Goal: Task Accomplishment & Management: Complete application form

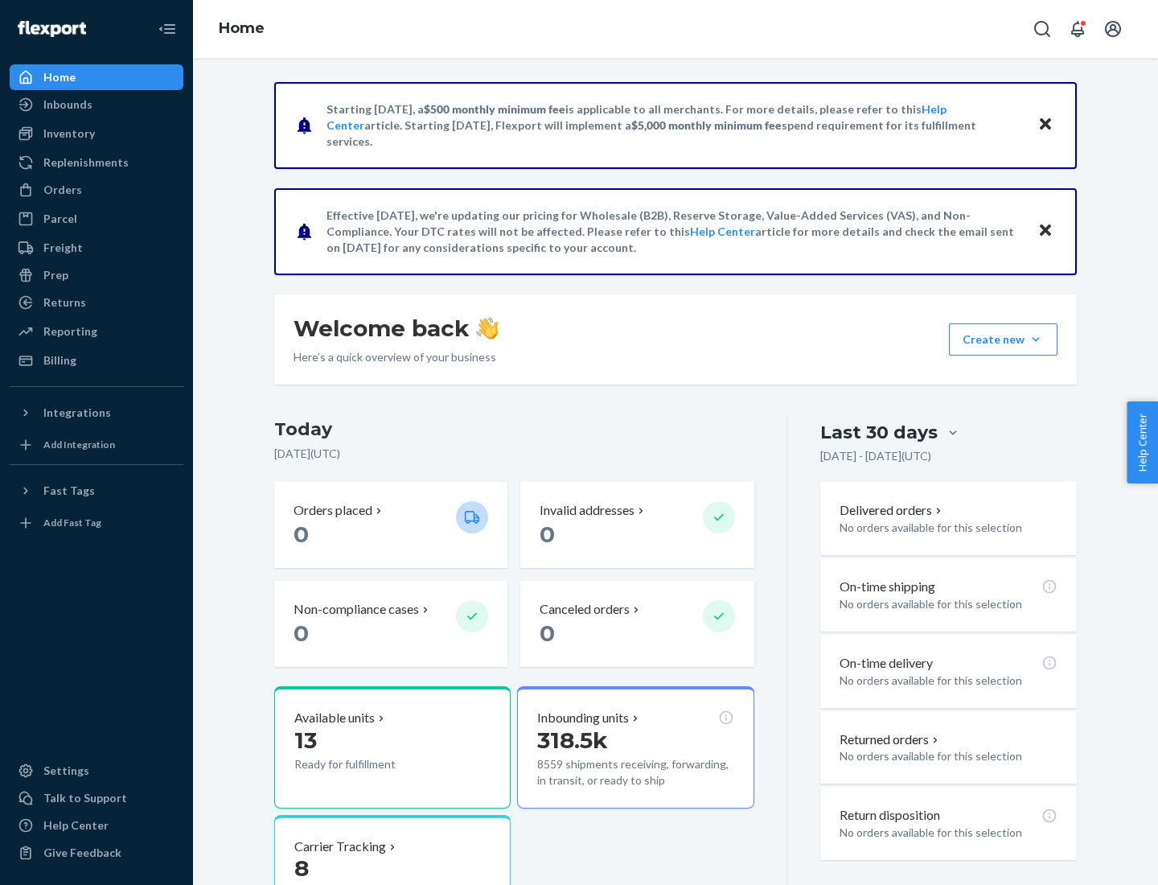
click at [1036, 339] on button "Create new Create new inbound Create new order Create new product" at bounding box center [1003, 339] width 109 height 32
click at [97, 105] on div "Inbounds" at bounding box center [96, 104] width 171 height 23
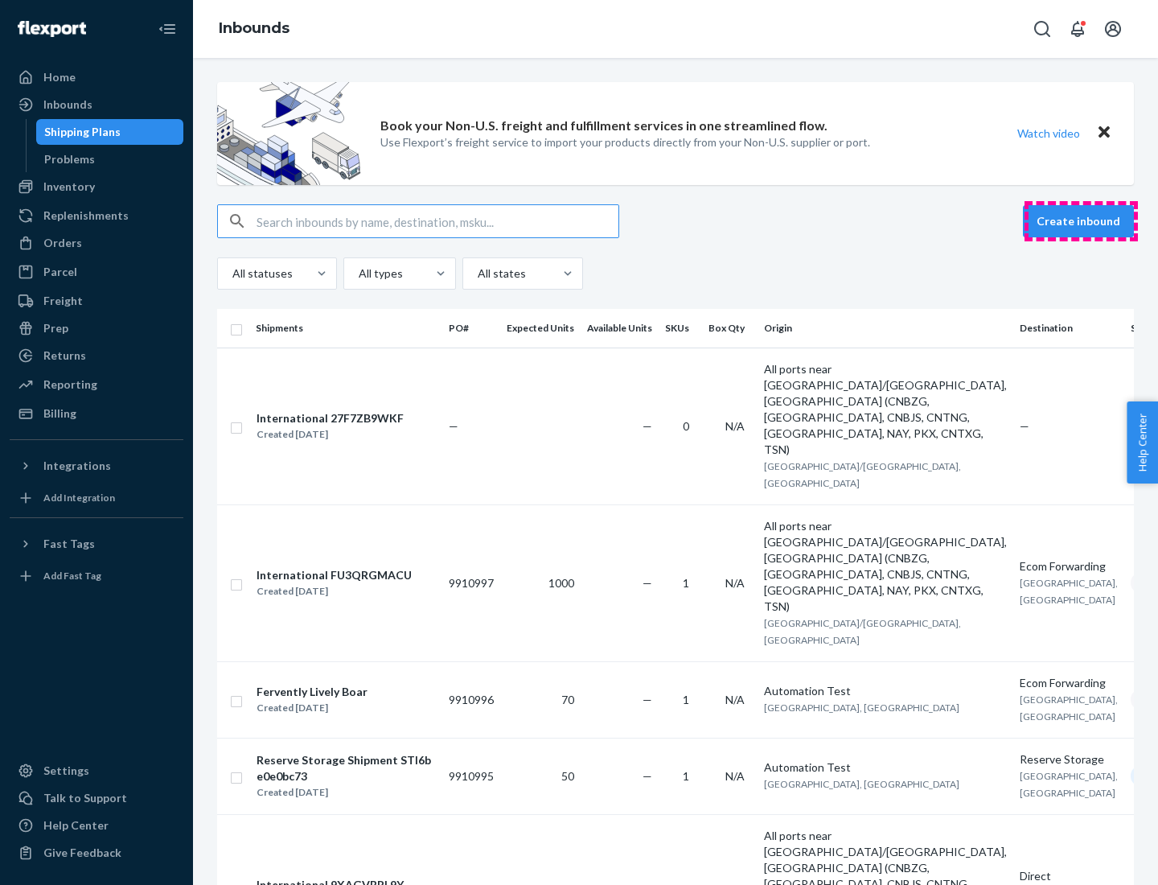
click at [1081, 221] on button "Create inbound" at bounding box center [1078, 221] width 111 height 32
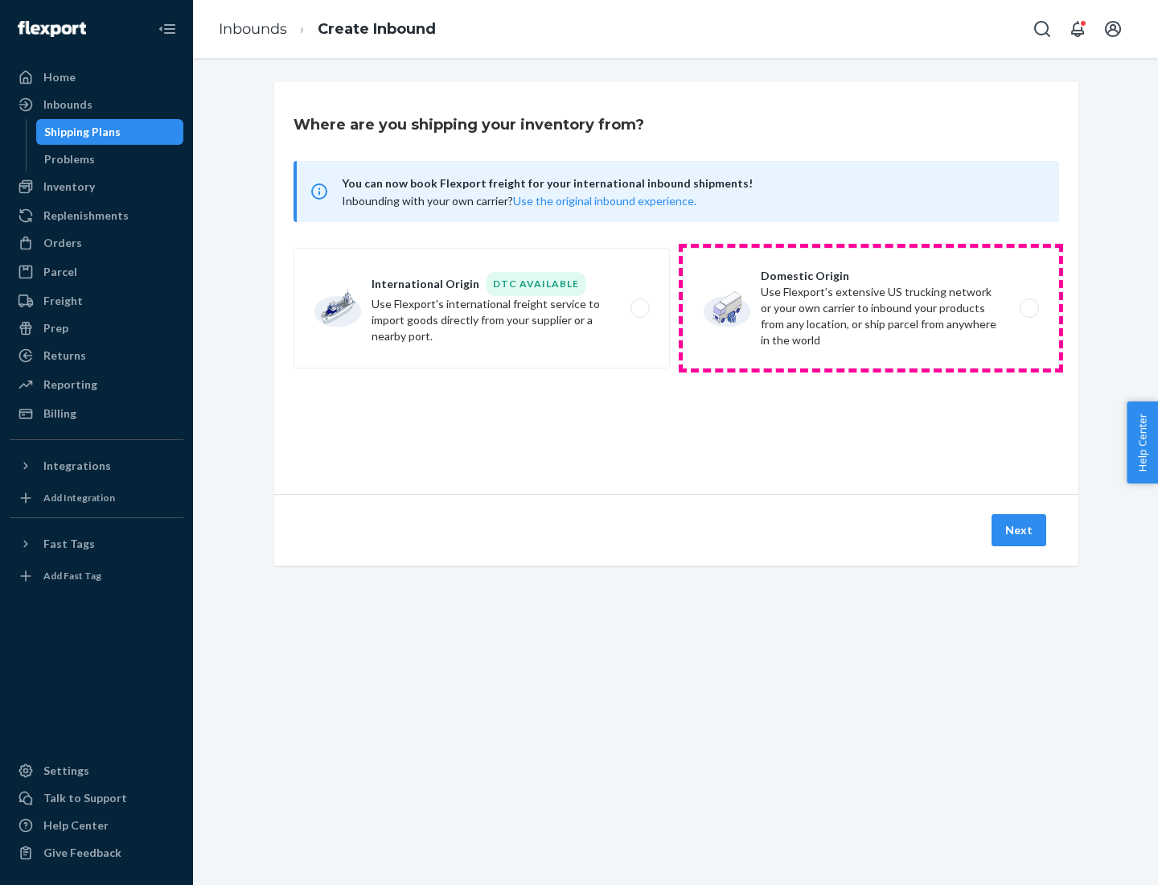
click at [871, 308] on label "Domestic Origin Use Flexport’s extensive US trucking network or your own carrie…" at bounding box center [871, 308] width 376 height 121
click at [1029, 308] on input "Domestic Origin Use Flexport’s extensive US trucking network or your own carrie…" at bounding box center [1034, 308] width 10 height 10
radio input "true"
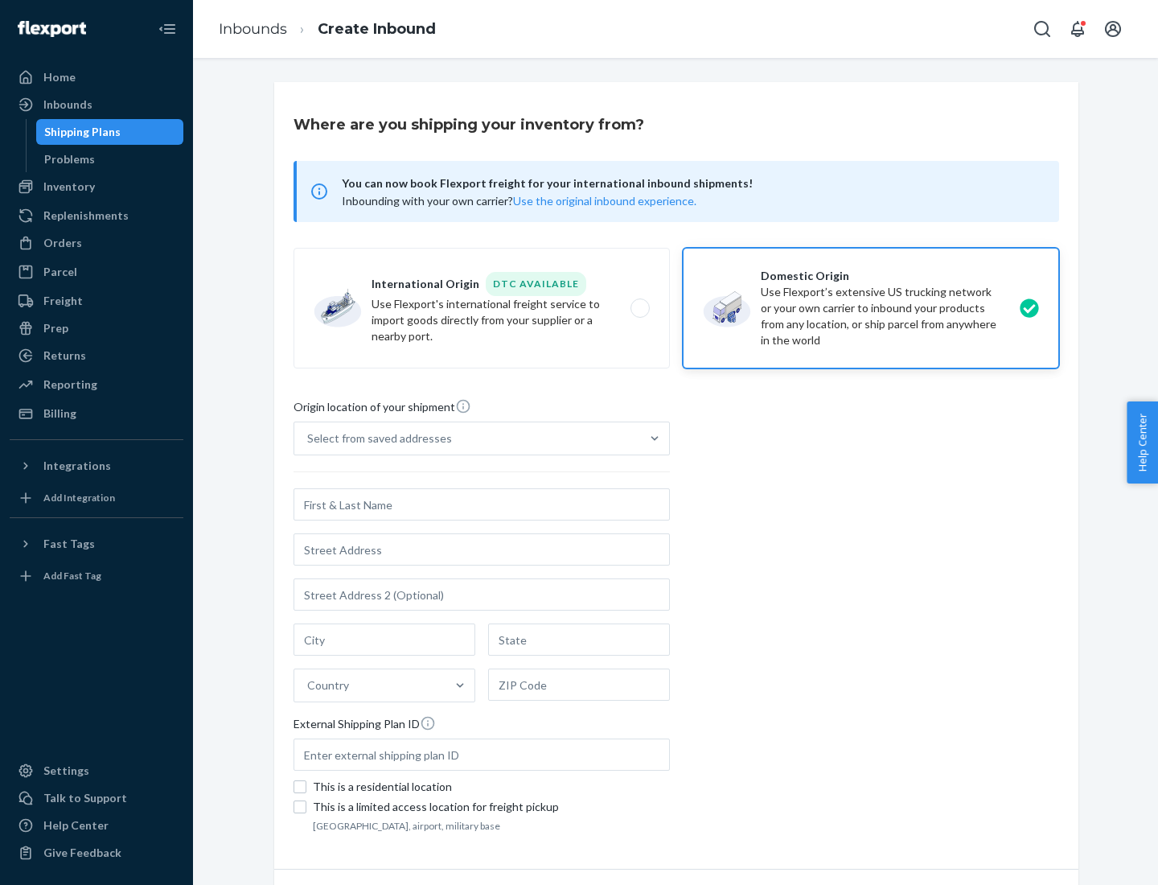
click at [376, 438] on div "Select from saved addresses" at bounding box center [379, 438] width 145 height 16
click at [309, 438] on input "Select from saved addresses" at bounding box center [308, 438] width 2 height 16
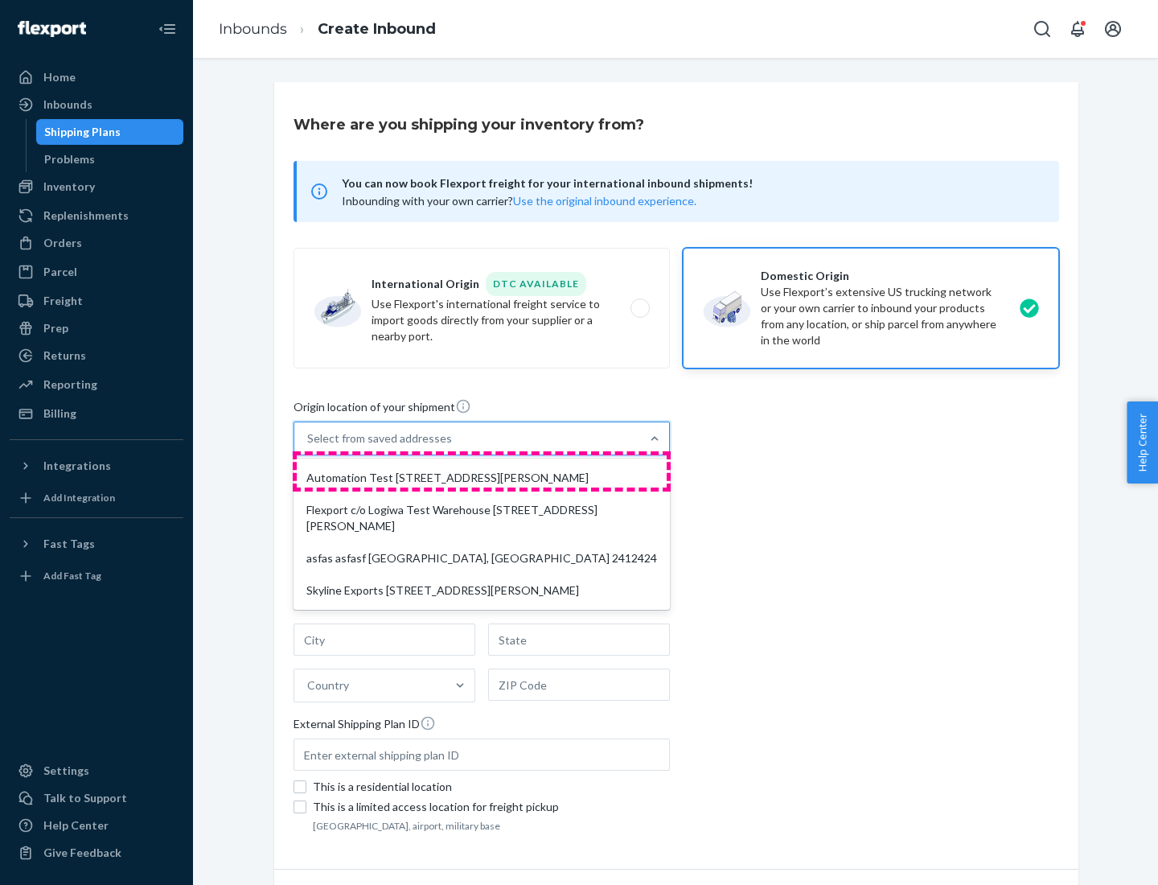
scroll to position [6, 0]
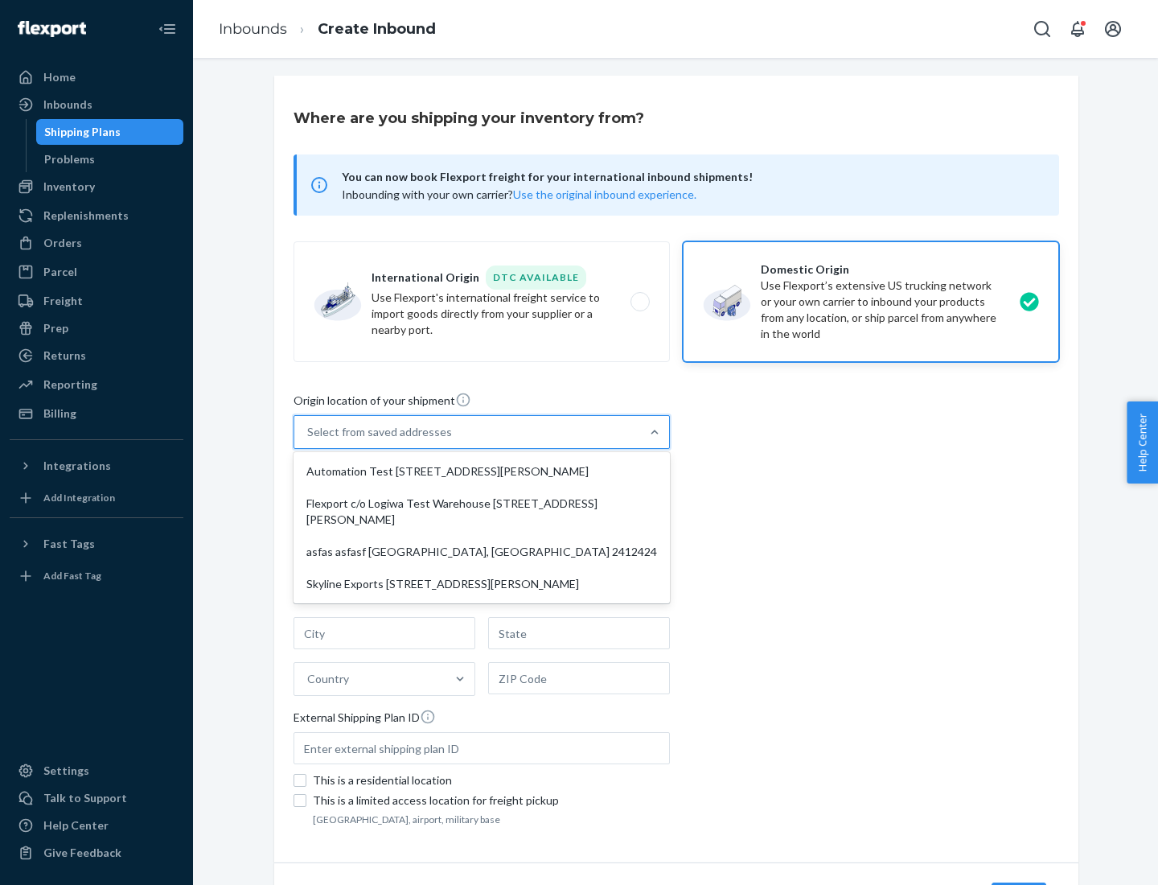
click at [482, 471] on div "Automation Test [STREET_ADDRESS][PERSON_NAME]" at bounding box center [482, 471] width 370 height 32
click at [309, 440] on input "option Automation Test [STREET_ADDRESS][PERSON_NAME] focused, 1 of 4. 4 results…" at bounding box center [308, 432] width 2 height 16
type input "Automation Test"
type input "9th Floor"
type input "[GEOGRAPHIC_DATA]"
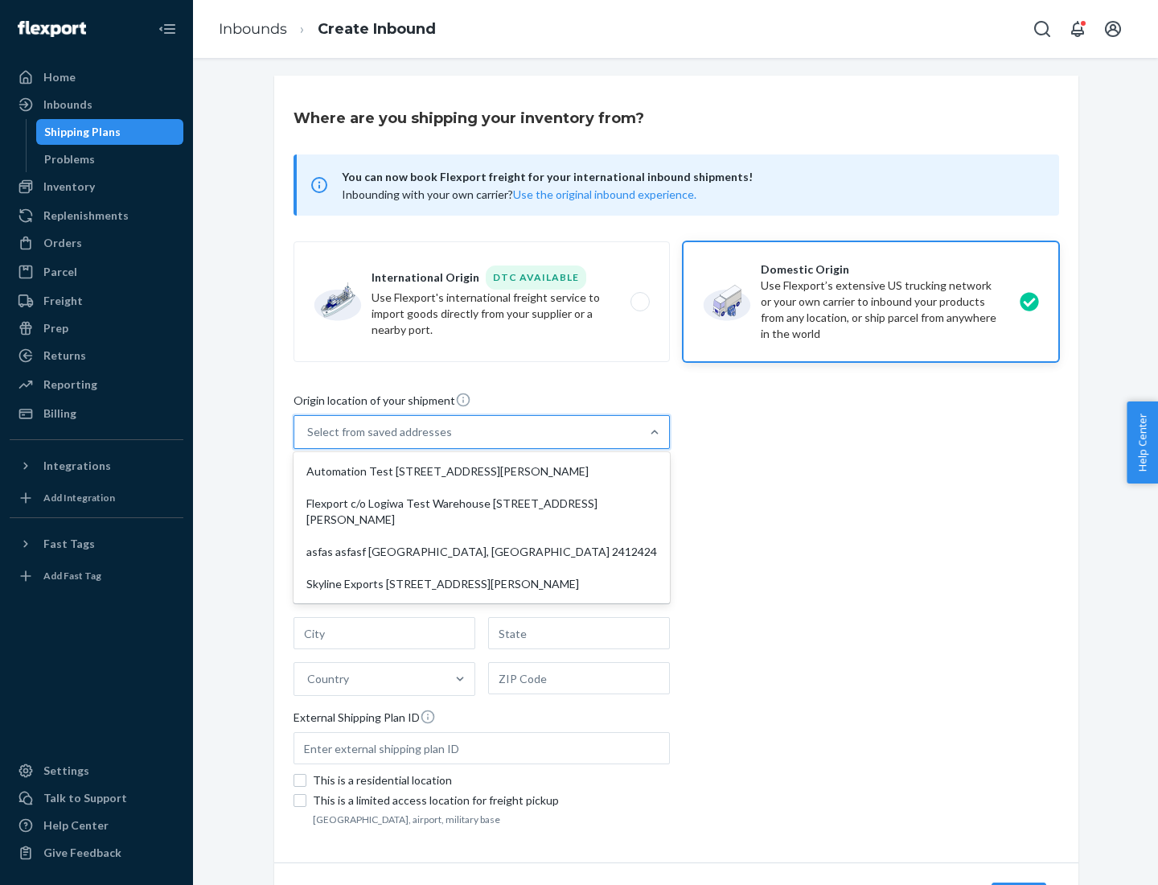
type input "CA"
type input "94104"
type input "[STREET_ADDRESS][PERSON_NAME]"
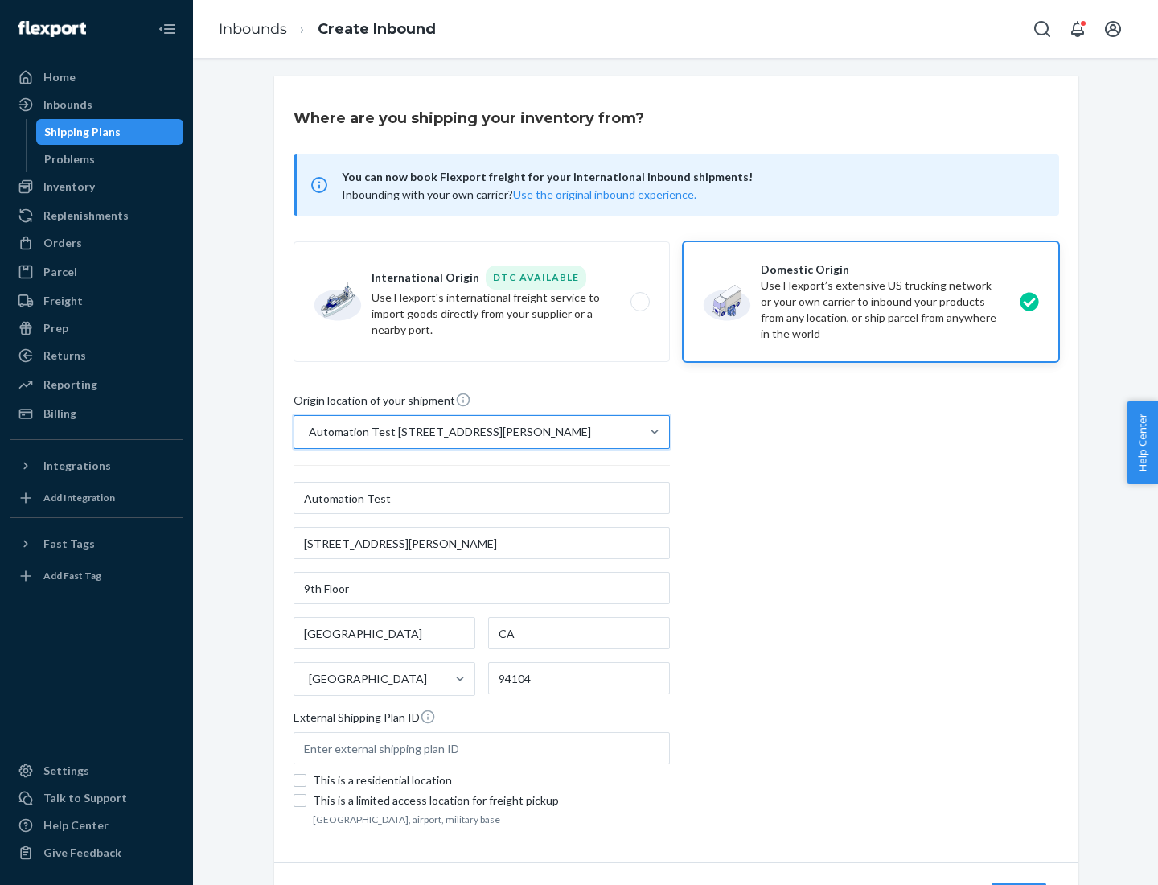
scroll to position [94, 0]
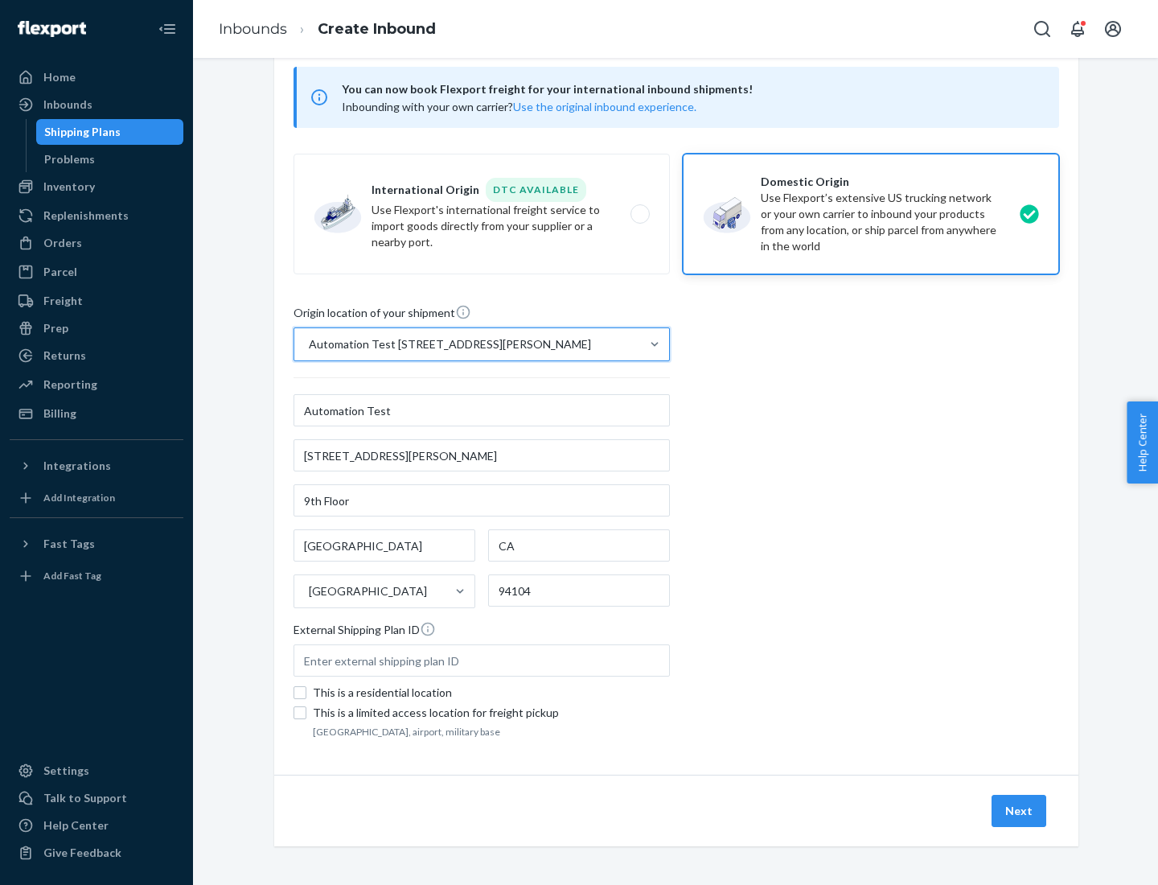
click at [1020, 811] on button "Next" at bounding box center [1019, 811] width 55 height 32
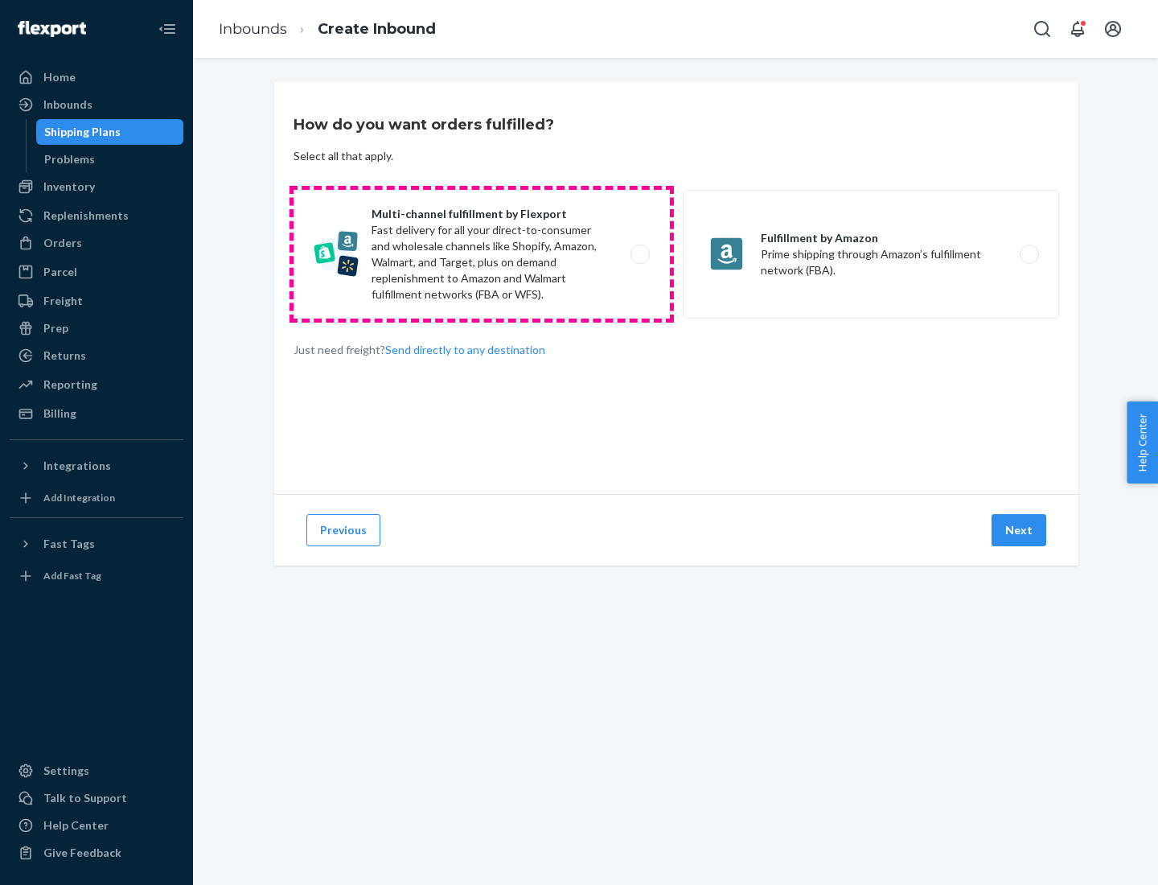
click at [482, 254] on label "Multi-channel fulfillment by Flexport Fast delivery for all your direct-to-cons…" at bounding box center [482, 254] width 376 height 129
click at [639, 254] on input "Multi-channel fulfillment by Flexport Fast delivery for all your direct-to-cons…" at bounding box center [644, 254] width 10 height 10
radio input "true"
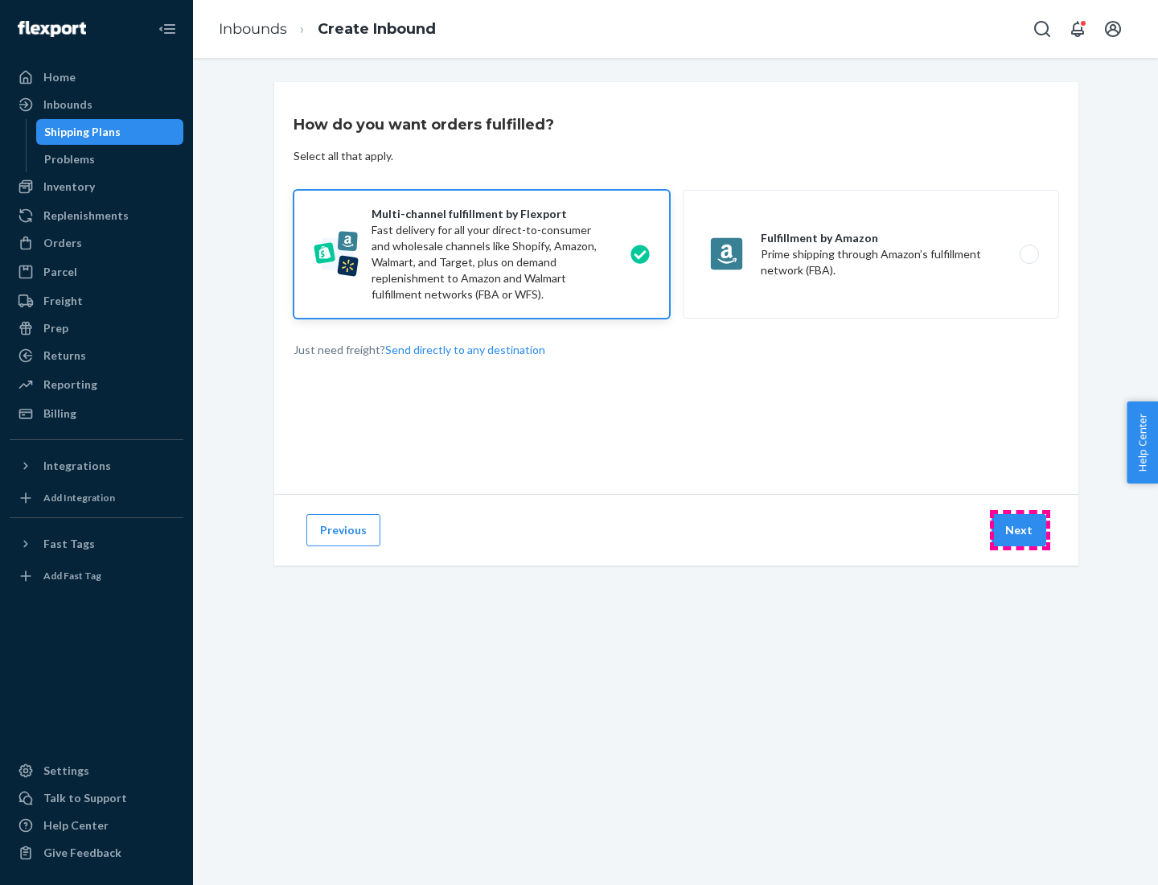
click at [1020, 530] on button "Next" at bounding box center [1019, 530] width 55 height 32
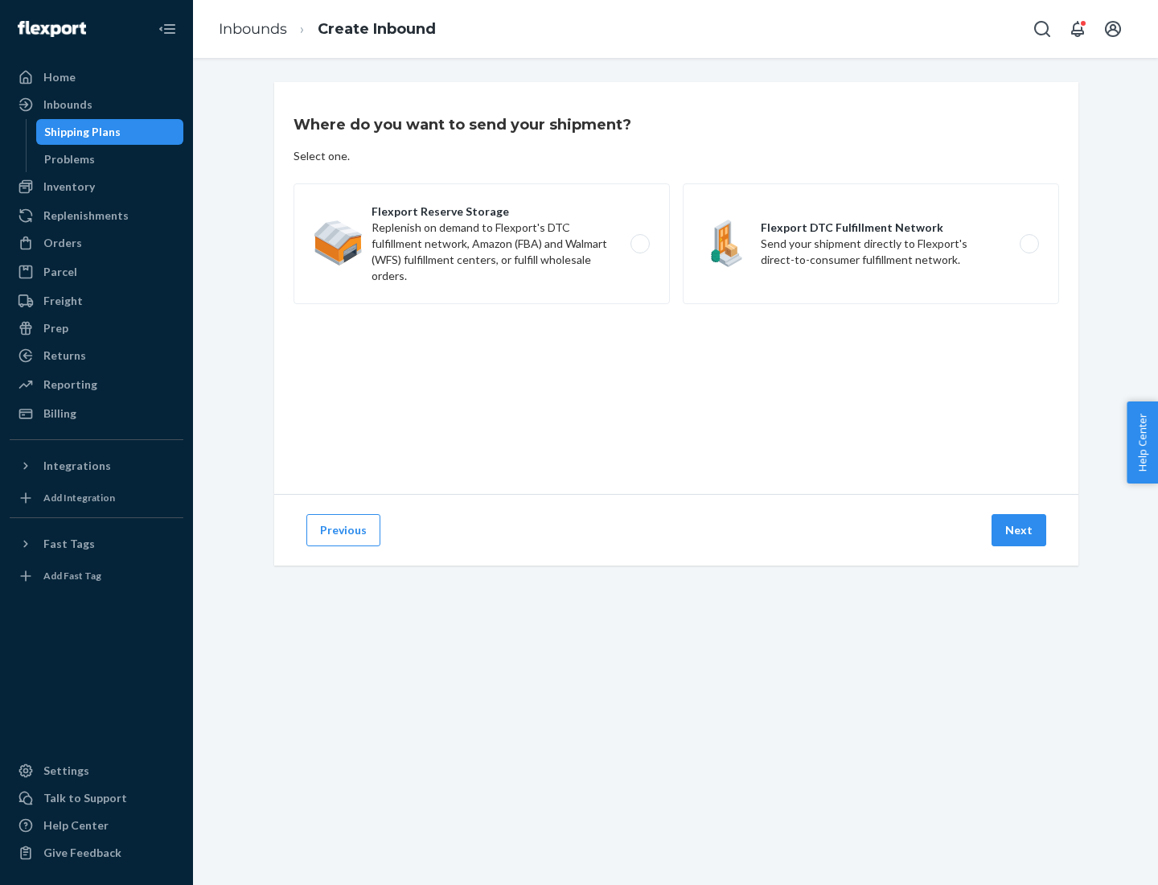
click at [871, 244] on label "Flexport DTC Fulfillment Network Send your shipment directly to Flexport's dire…" at bounding box center [871, 243] width 376 height 121
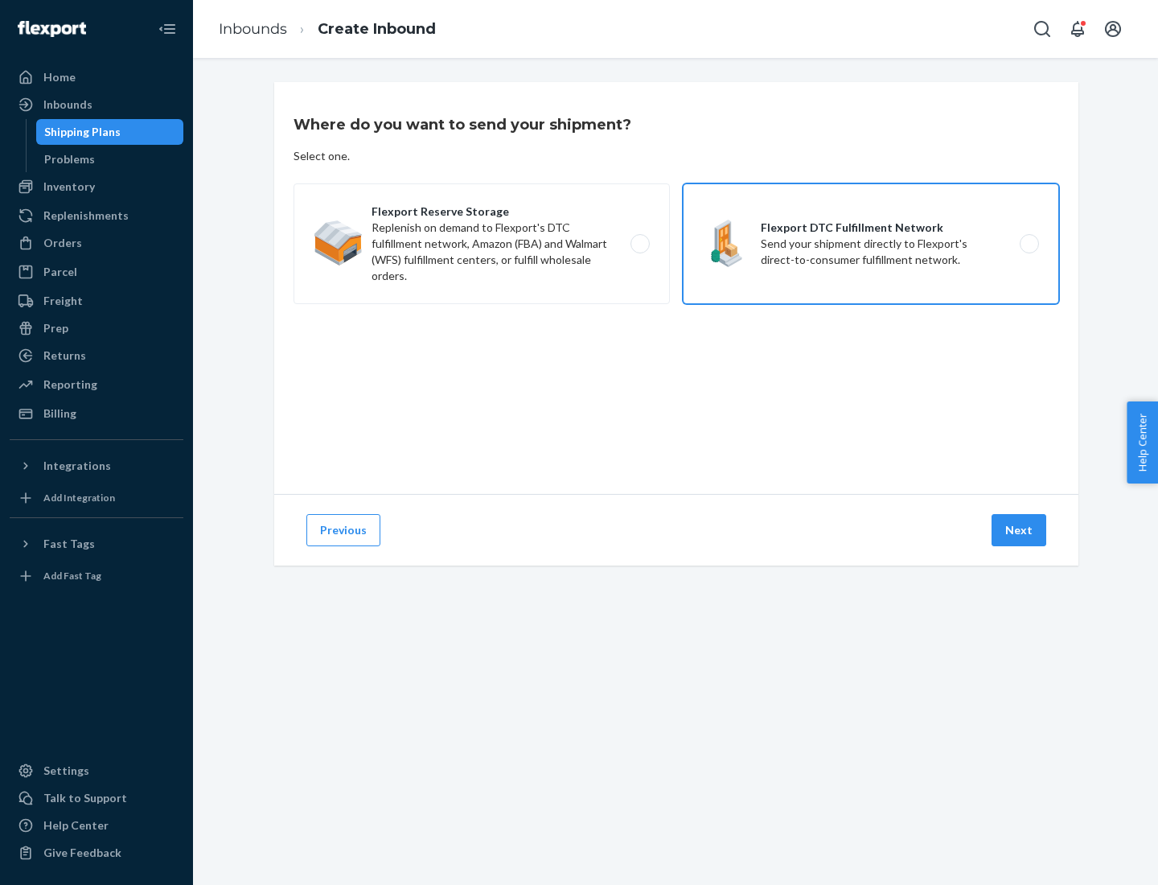
click at [1029, 244] on input "Flexport DTC Fulfillment Network Send your shipment directly to Flexport's dire…" at bounding box center [1034, 244] width 10 height 10
radio input "true"
click at [1020, 530] on button "Next" at bounding box center [1019, 530] width 55 height 32
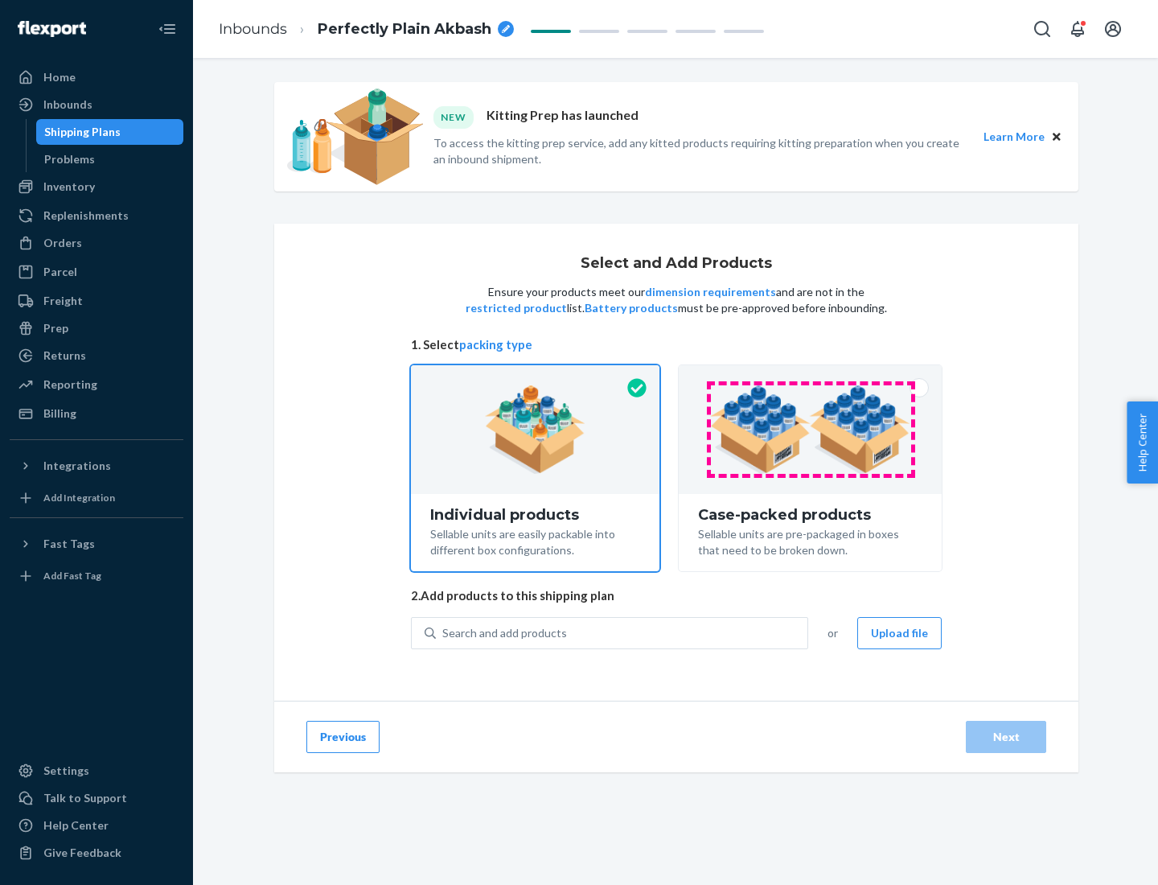
click at [811, 430] on img at bounding box center [810, 429] width 200 height 88
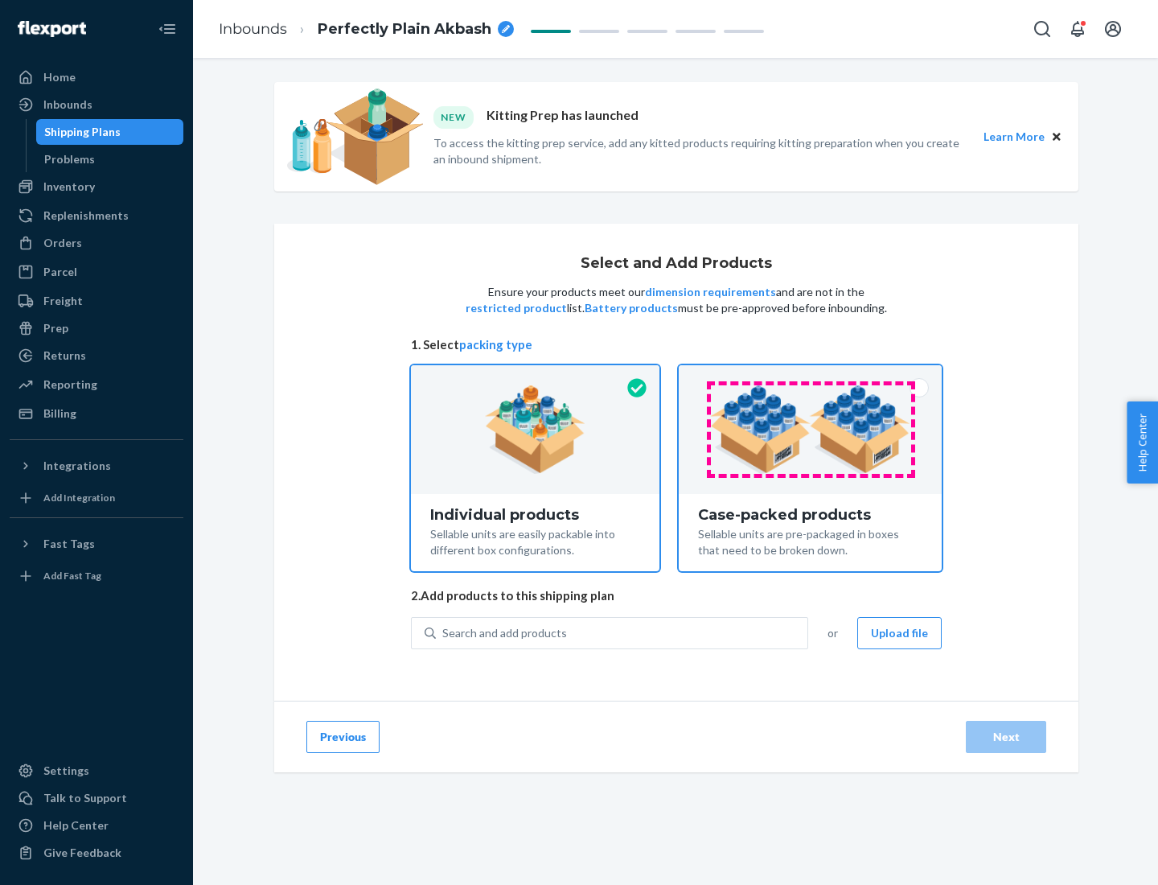
click at [811, 376] on input "Case-packed products Sellable units are pre-packaged in boxes that need to be b…" at bounding box center [810, 370] width 10 height 10
radio input "true"
radio input "false"
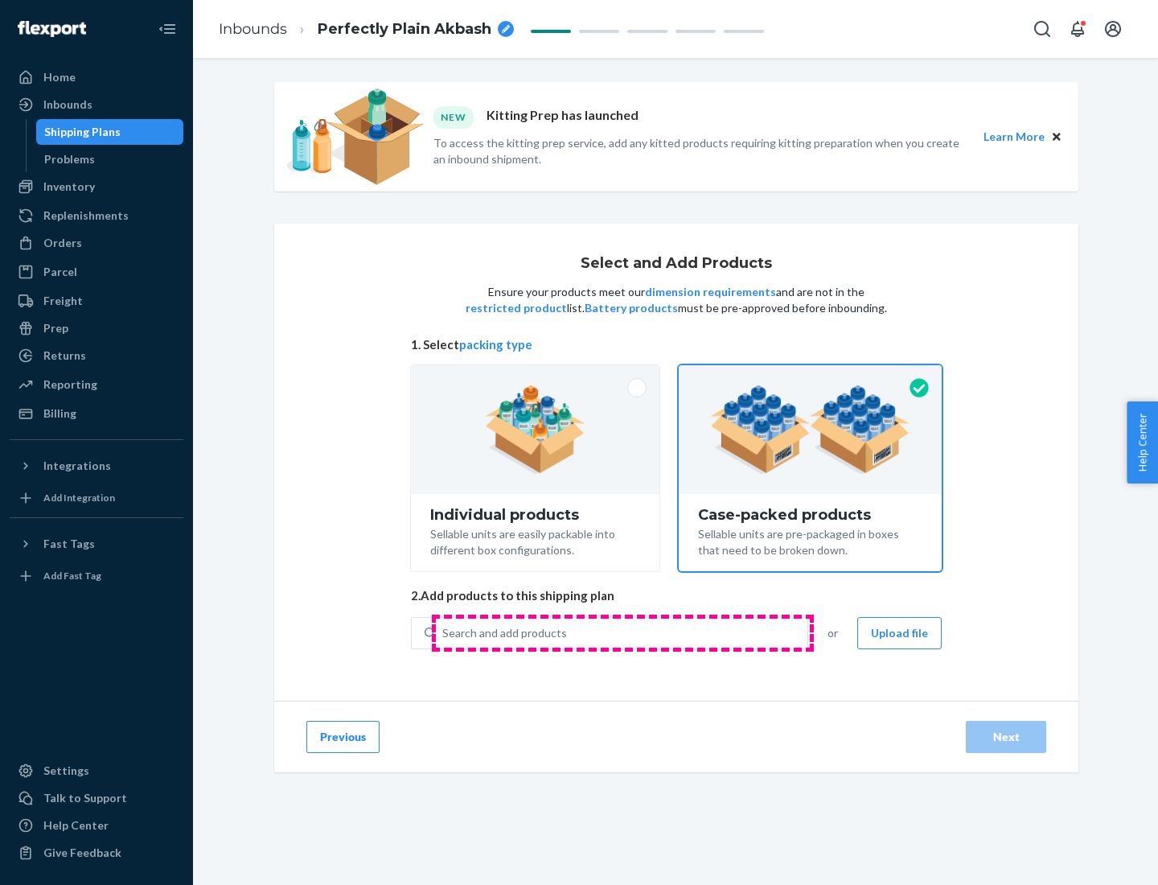
click at [623, 632] on div "Search and add products" at bounding box center [622, 633] width 372 height 29
click at [444, 632] on input "Search and add products" at bounding box center [443, 633] width 2 height 16
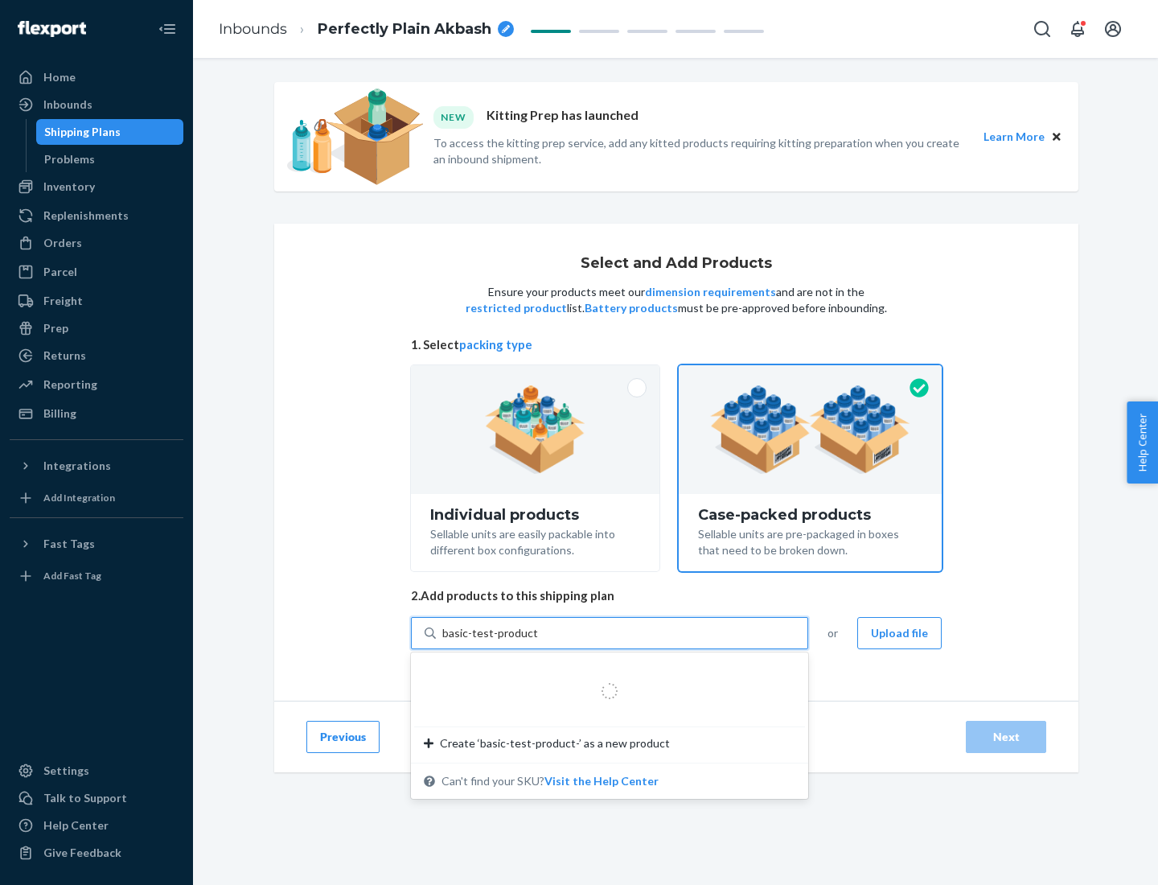
type input "basic-test-product-1"
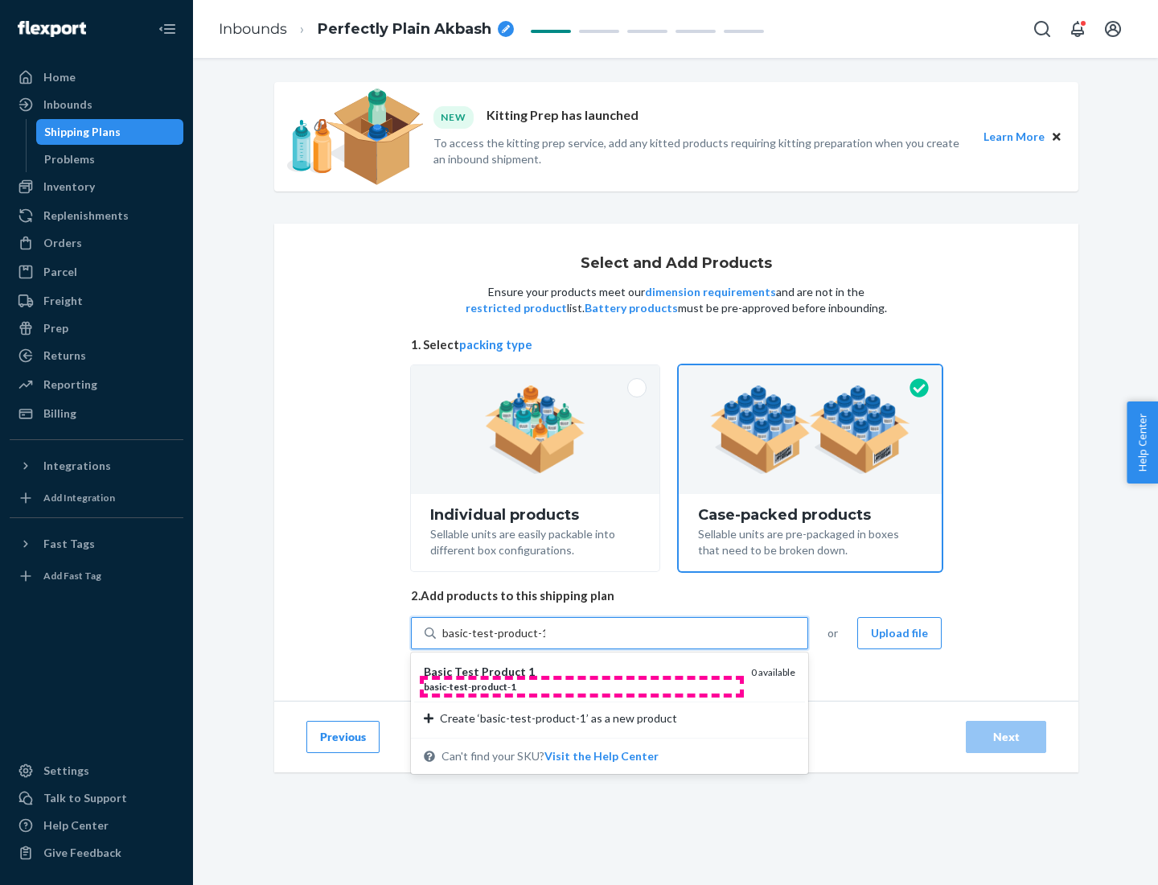
click at [582, 686] on div "basic - test - product - 1" at bounding box center [581, 687] width 315 height 14
click at [545, 641] on input "basic-test-product-1" at bounding box center [493, 633] width 103 height 16
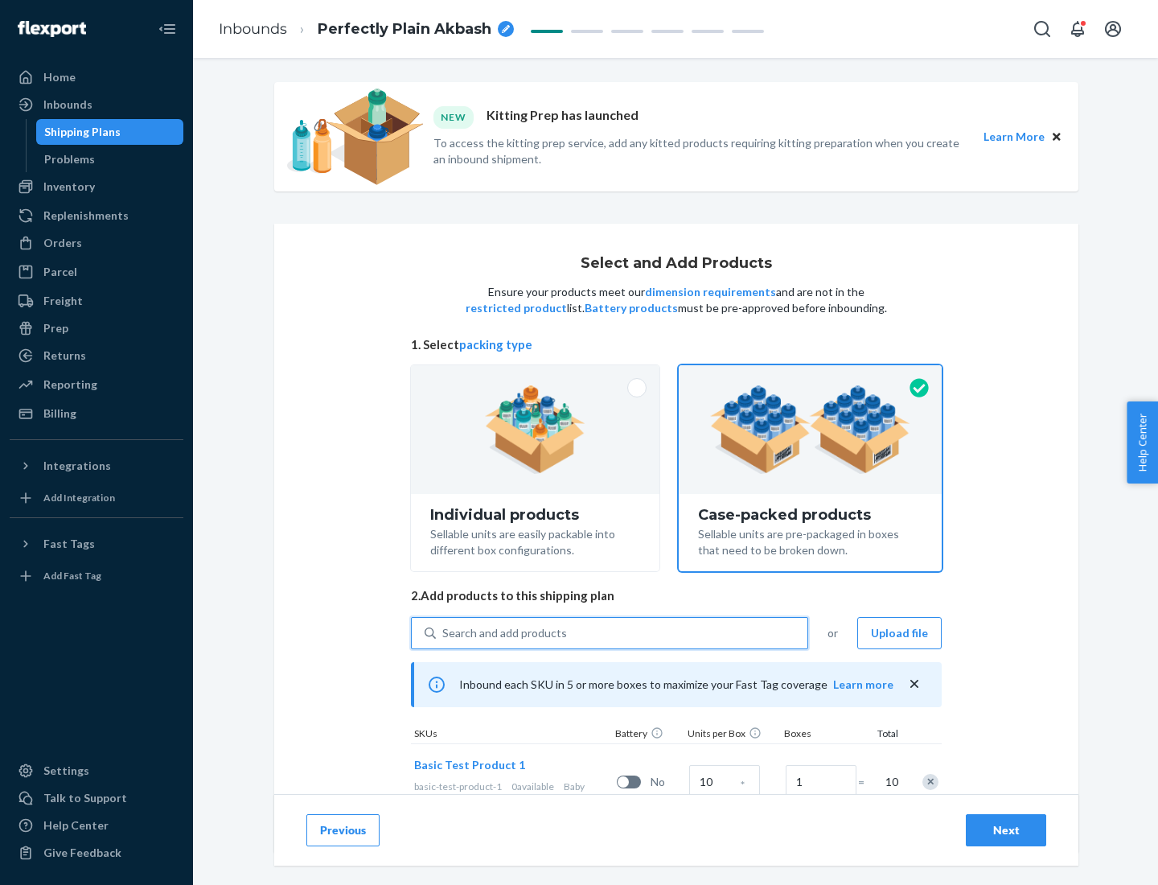
scroll to position [58, 0]
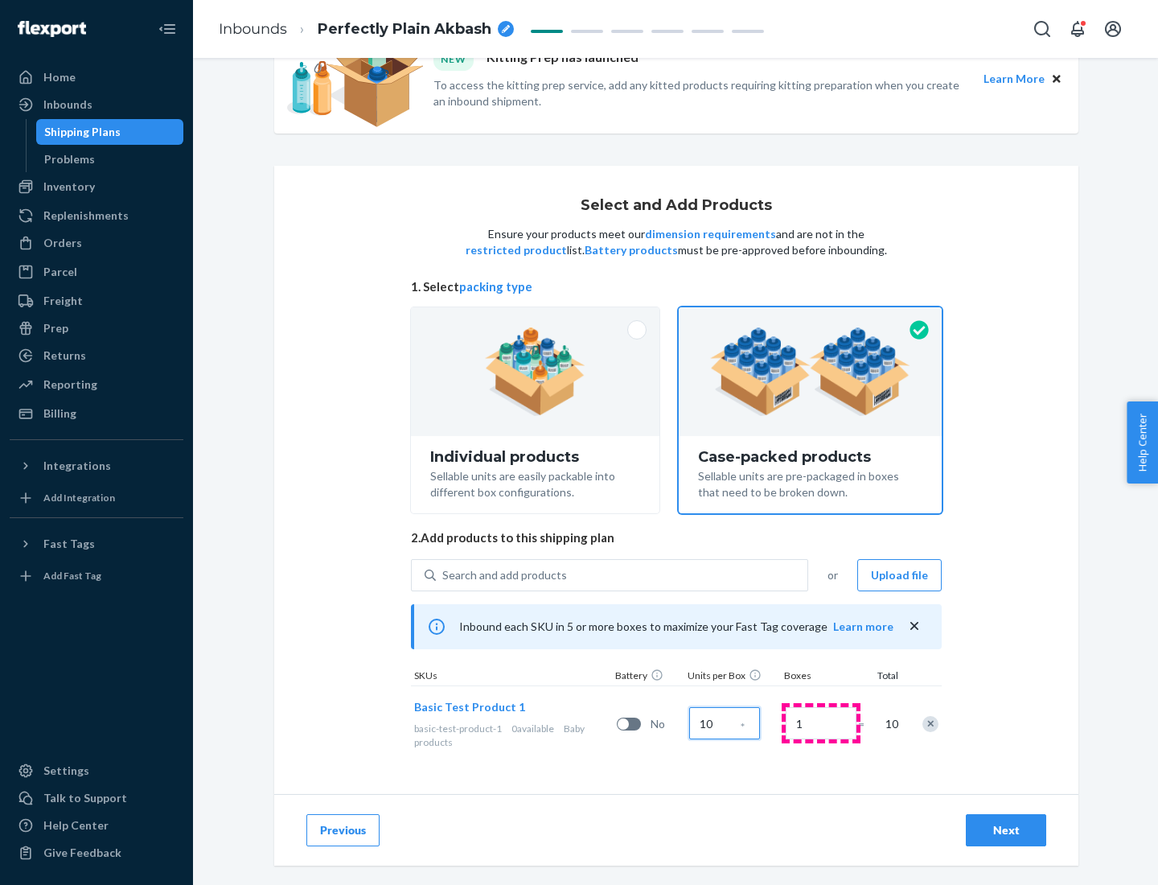
type input "10"
type input "7"
click at [1006, 830] on div "Next" at bounding box center [1006, 830] width 53 height 16
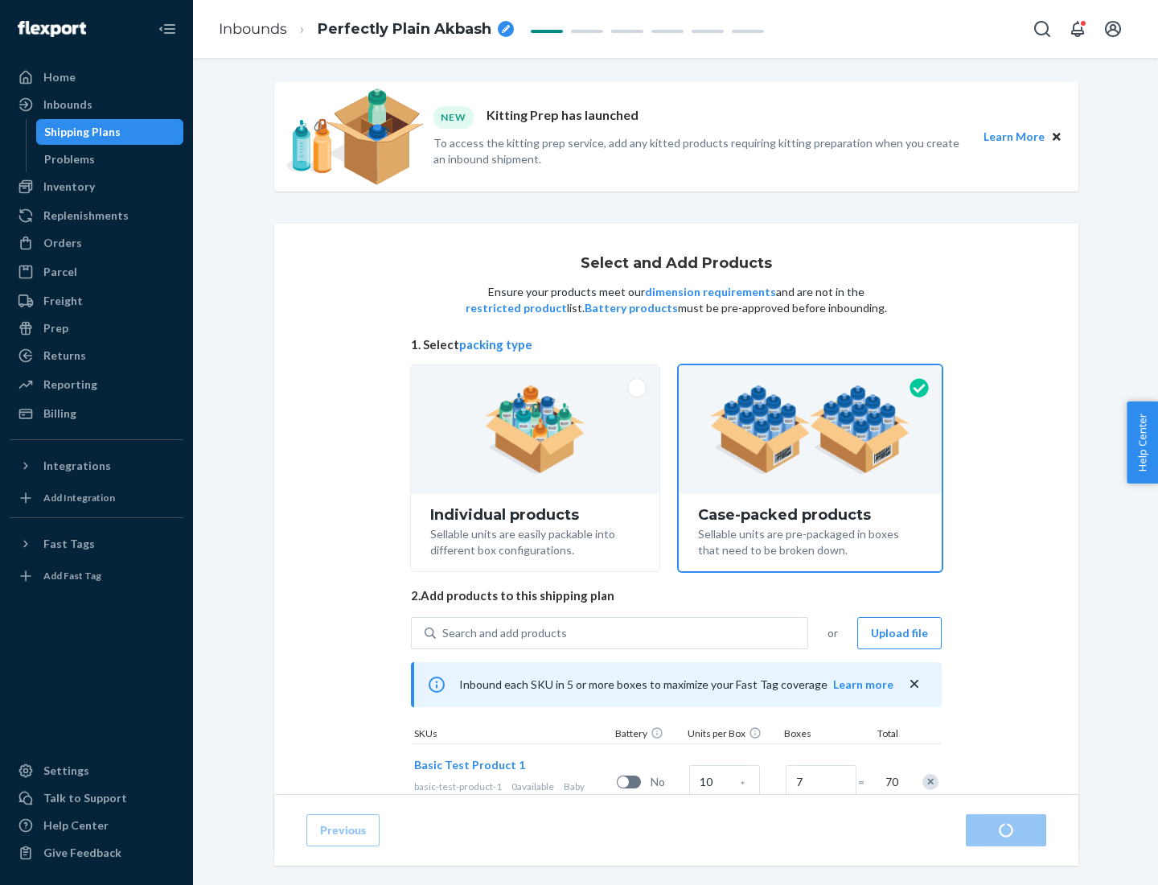
radio input "true"
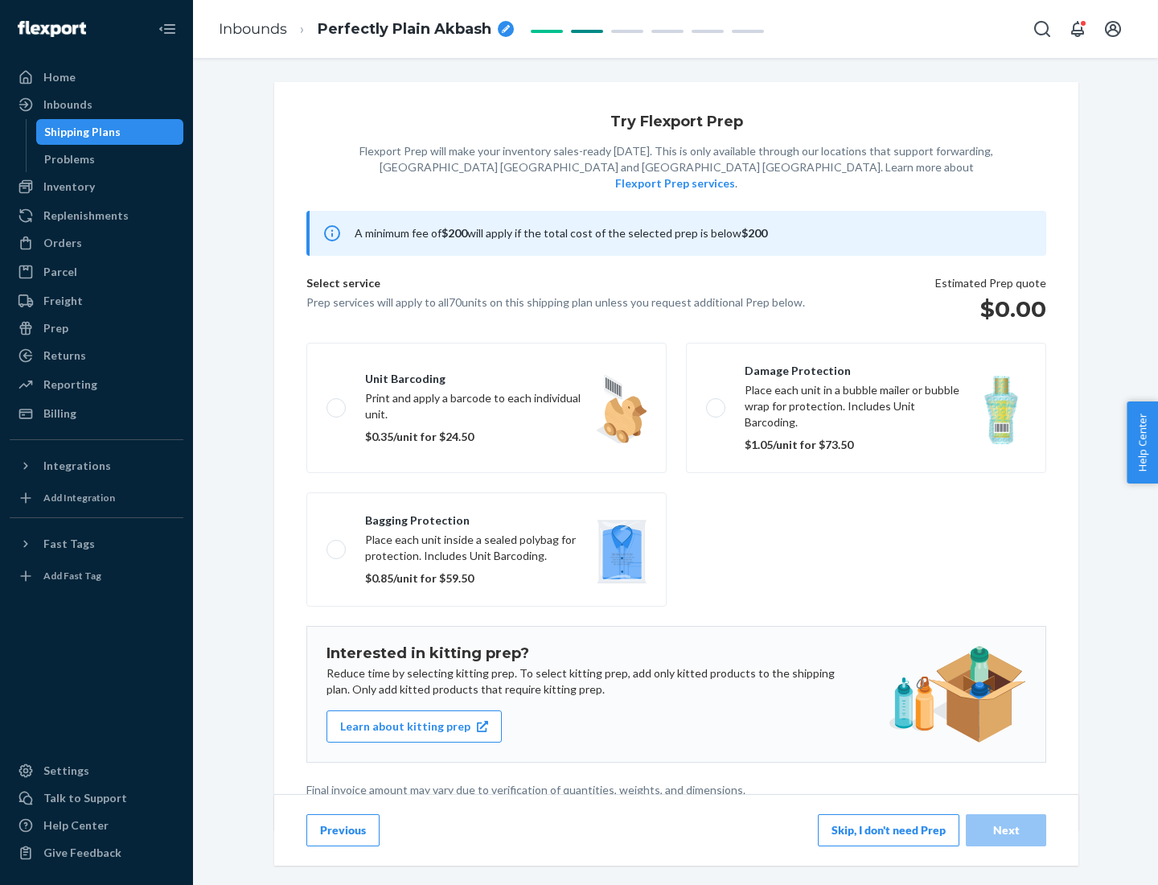
scroll to position [4, 0]
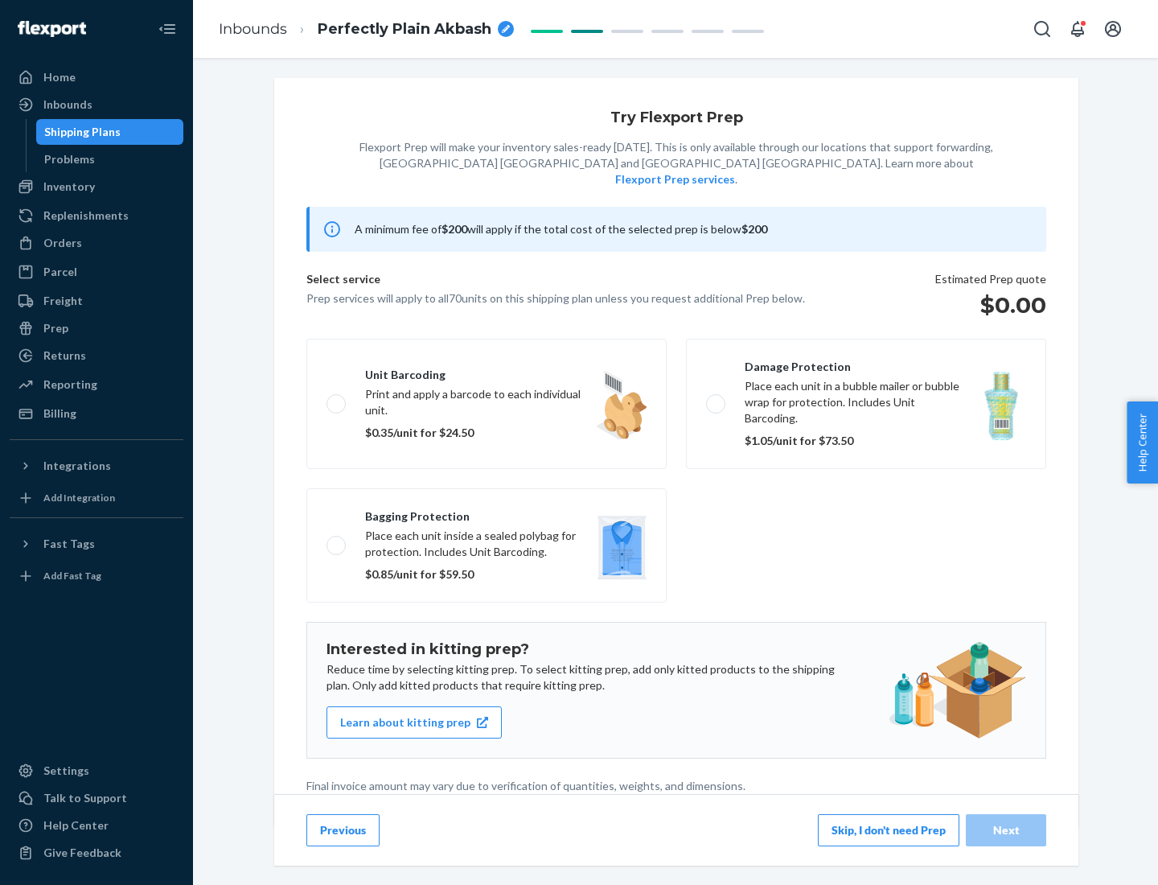
click at [487, 512] on label "Bagging protection Place each unit inside a sealed polybag for protection. Incl…" at bounding box center [486, 545] width 360 height 114
click at [337, 540] on input "Bagging protection Place each unit inside a sealed polybag for protection. Incl…" at bounding box center [332, 545] width 10 height 10
checkbox input "true"
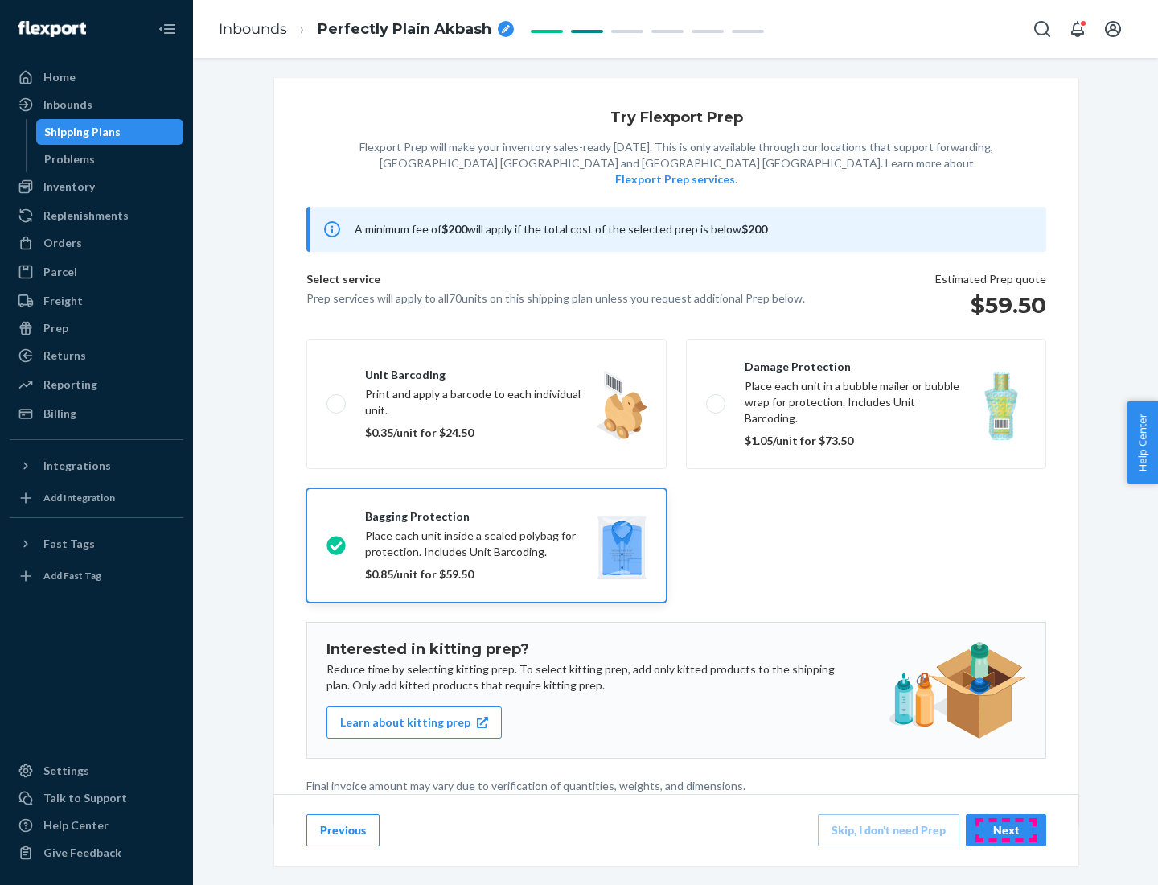
click at [1006, 829] on div "Next" at bounding box center [1006, 830] width 53 height 16
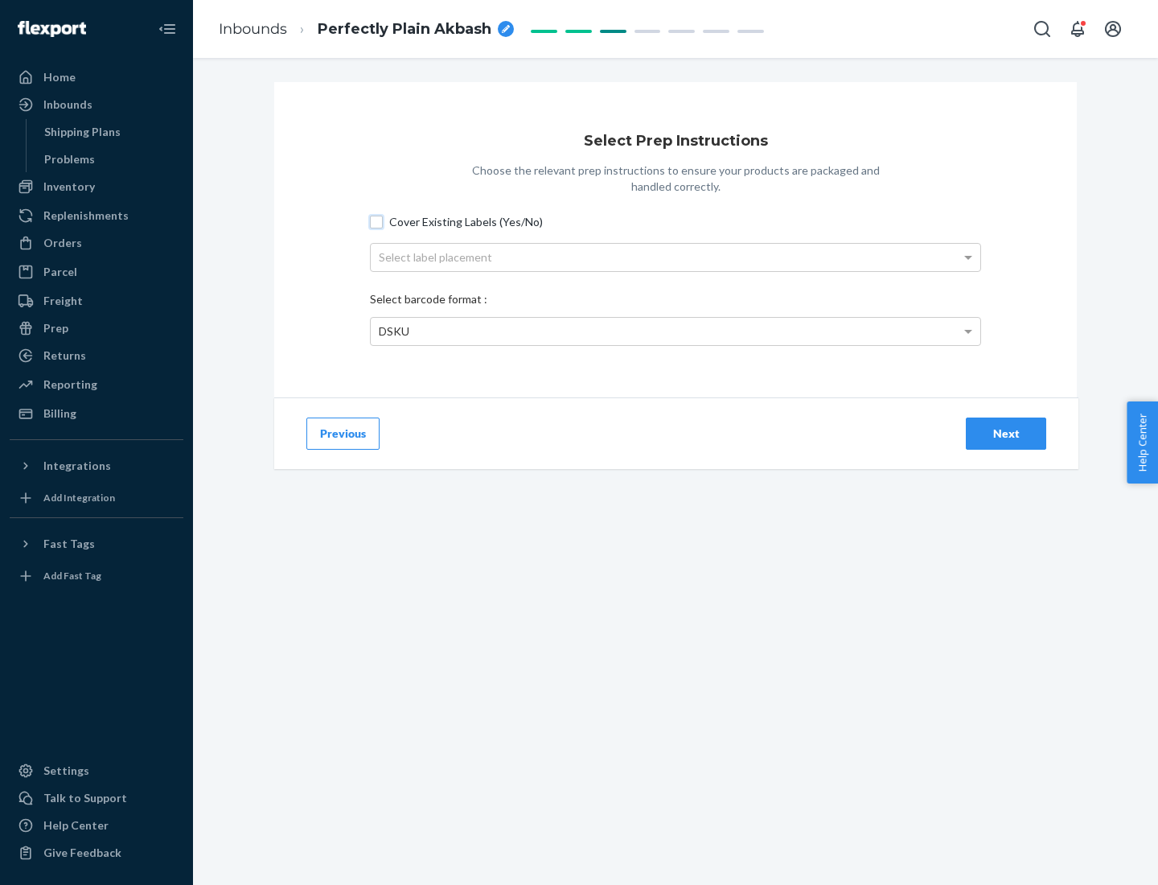
click at [376, 221] on input "Cover Existing Labels (Yes/No)" at bounding box center [376, 222] width 13 height 13
checkbox input "true"
click at [676, 257] on div "Select label placement" at bounding box center [676, 257] width 610 height 27
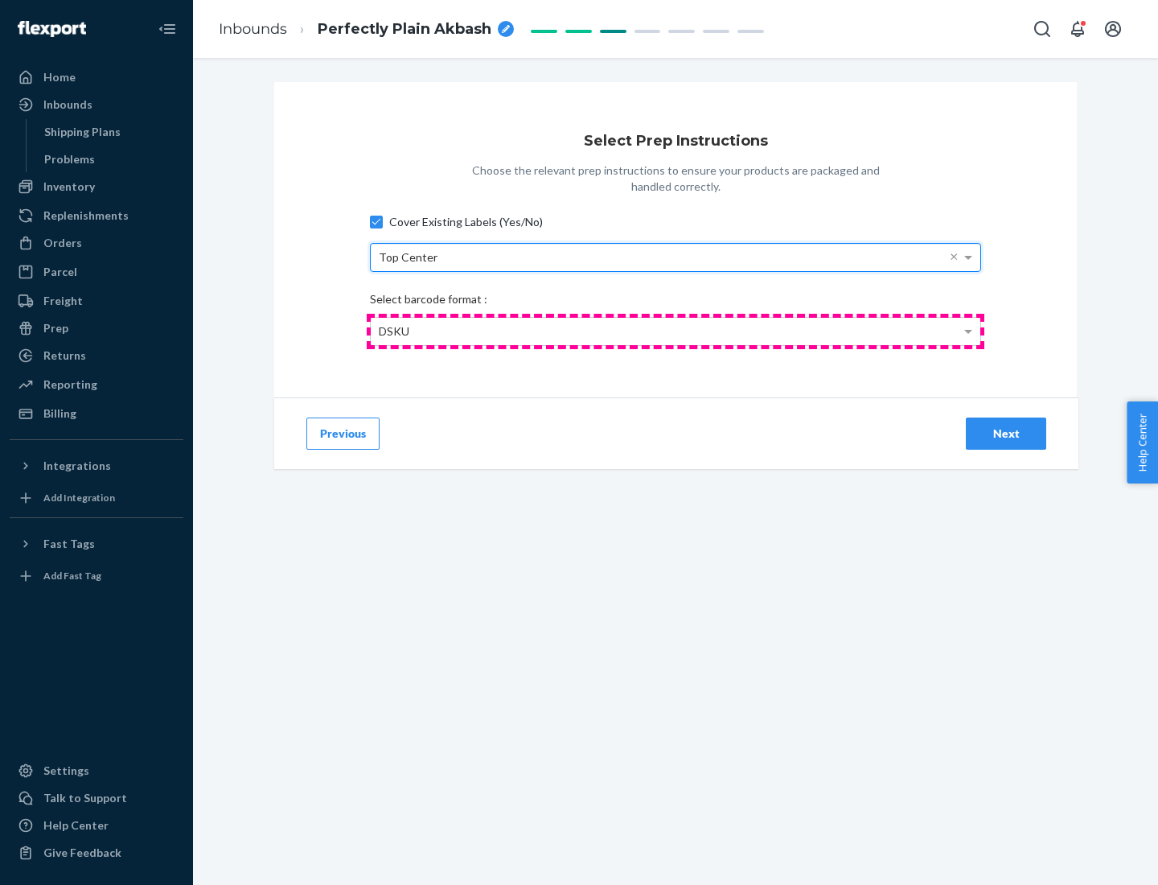
click at [676, 331] on div "DSKU" at bounding box center [676, 331] width 610 height 27
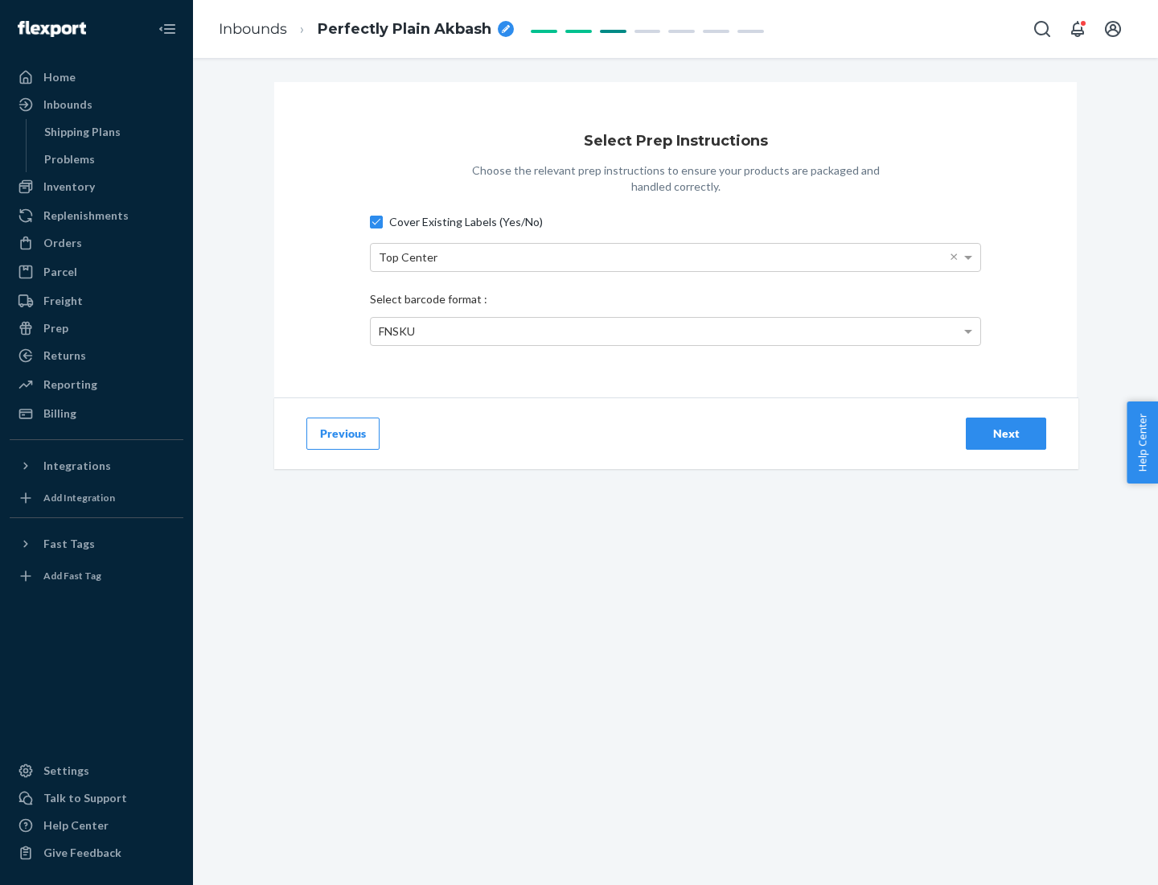
click at [1006, 433] on div "Next" at bounding box center [1006, 434] width 53 height 16
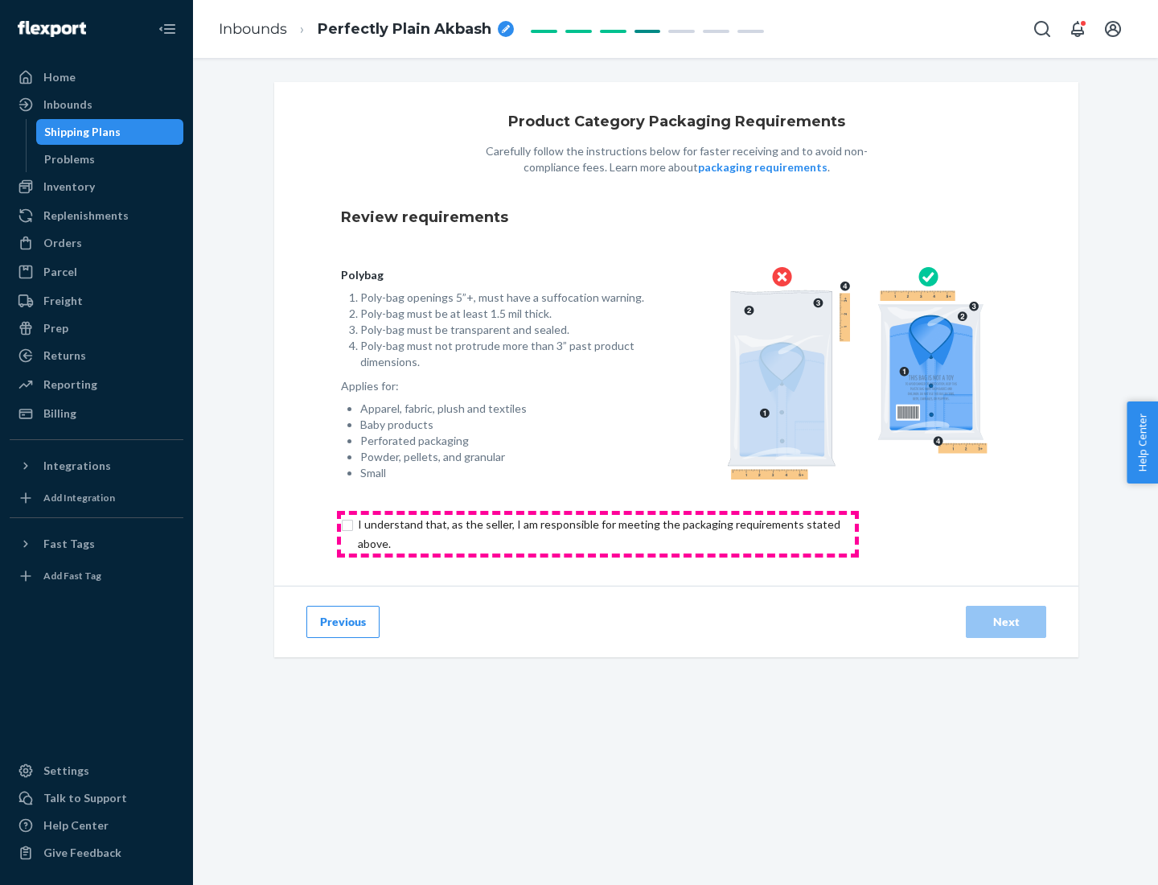
click at [598, 533] on input "checkbox" at bounding box center [608, 534] width 535 height 39
checkbox input "true"
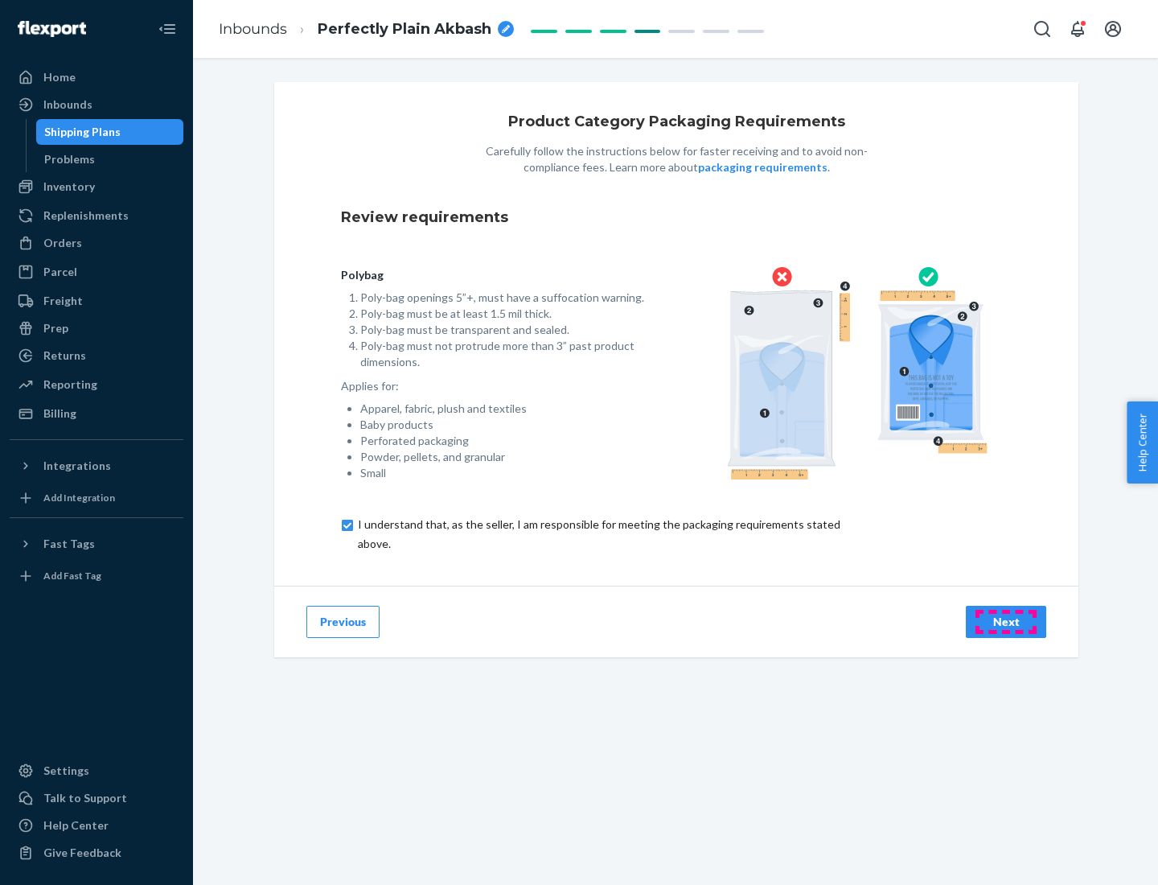
click at [1006, 621] on div "Next" at bounding box center [1006, 622] width 53 height 16
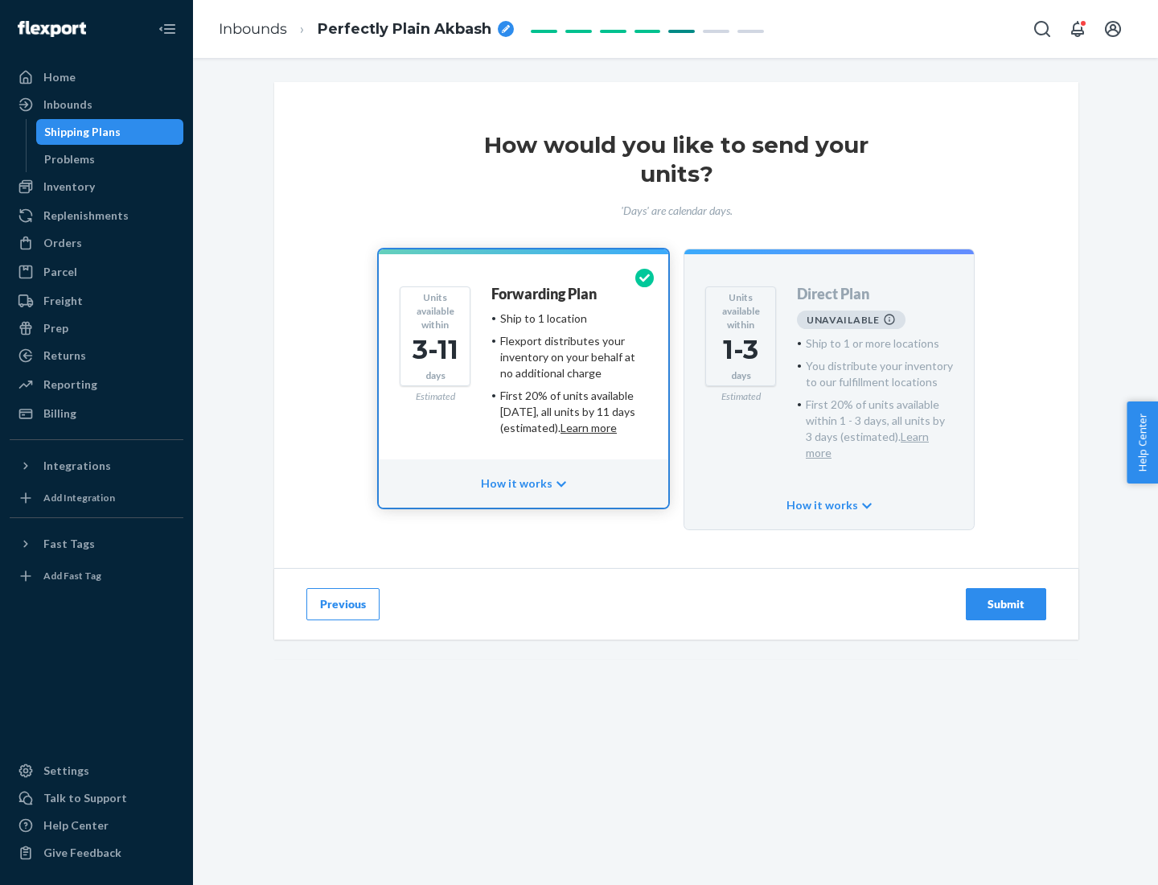
click at [545, 294] on h4 "Forwarding Plan" at bounding box center [543, 294] width 105 height 16
click at [1006, 596] on div "Submit" at bounding box center [1006, 604] width 53 height 16
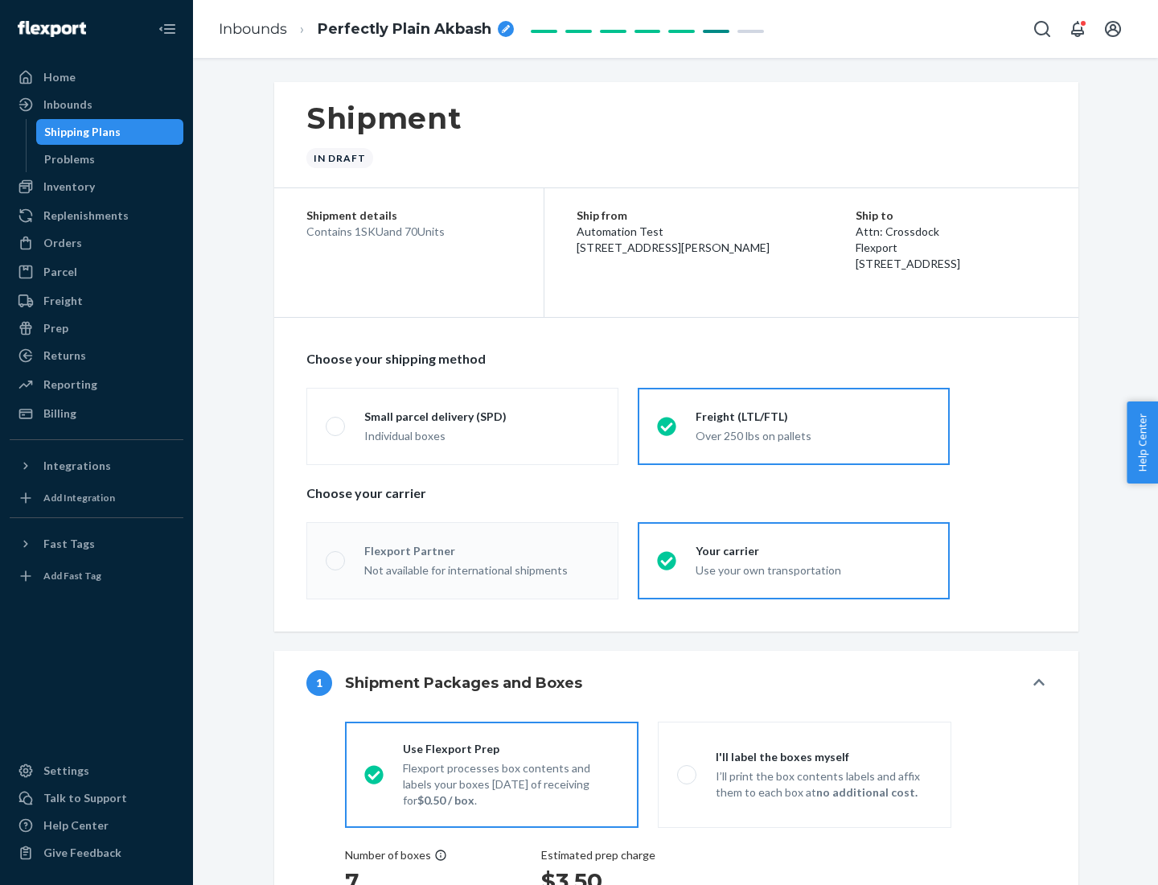
radio input "true"
radio input "false"
radio input "true"
radio input "false"
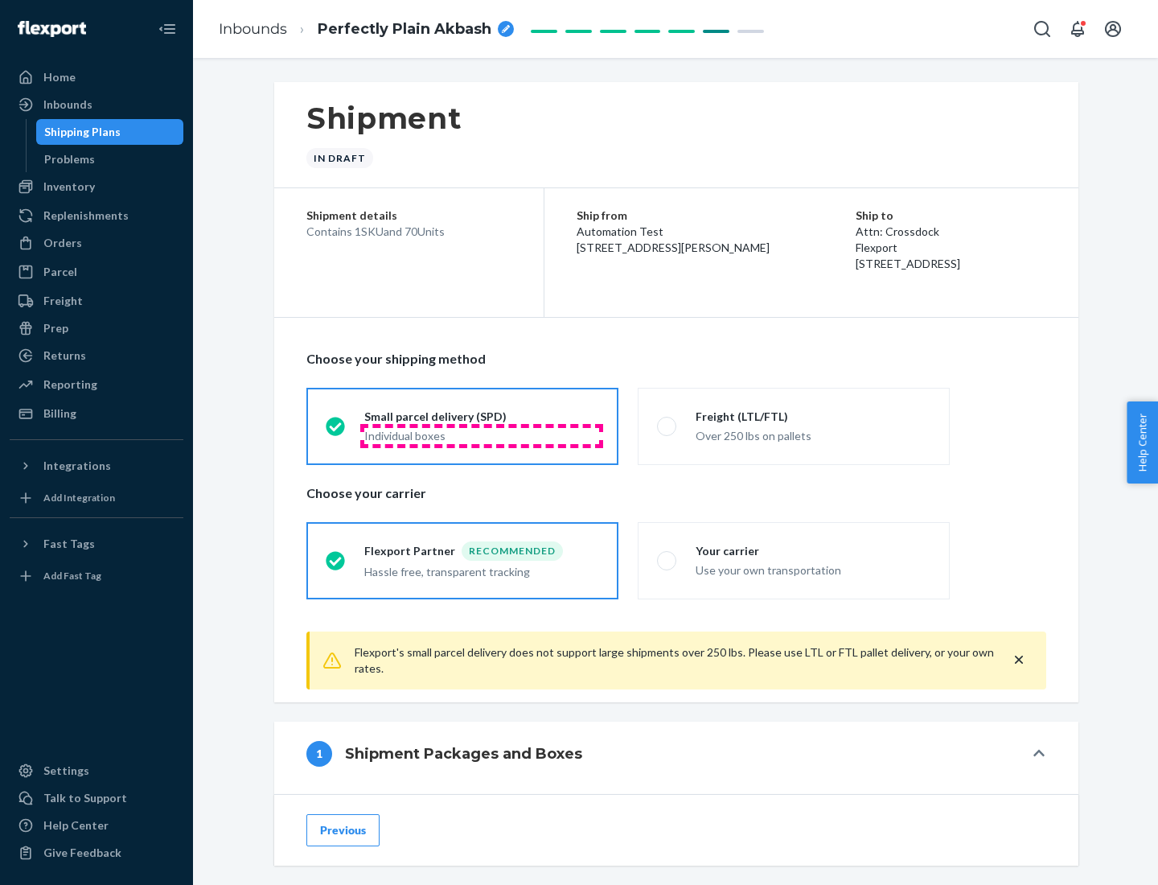
click at [482, 435] on div "Individual boxes" at bounding box center [481, 436] width 235 height 16
click at [336, 431] on input "Small parcel delivery (SPD) Individual boxes" at bounding box center [331, 426] width 10 height 10
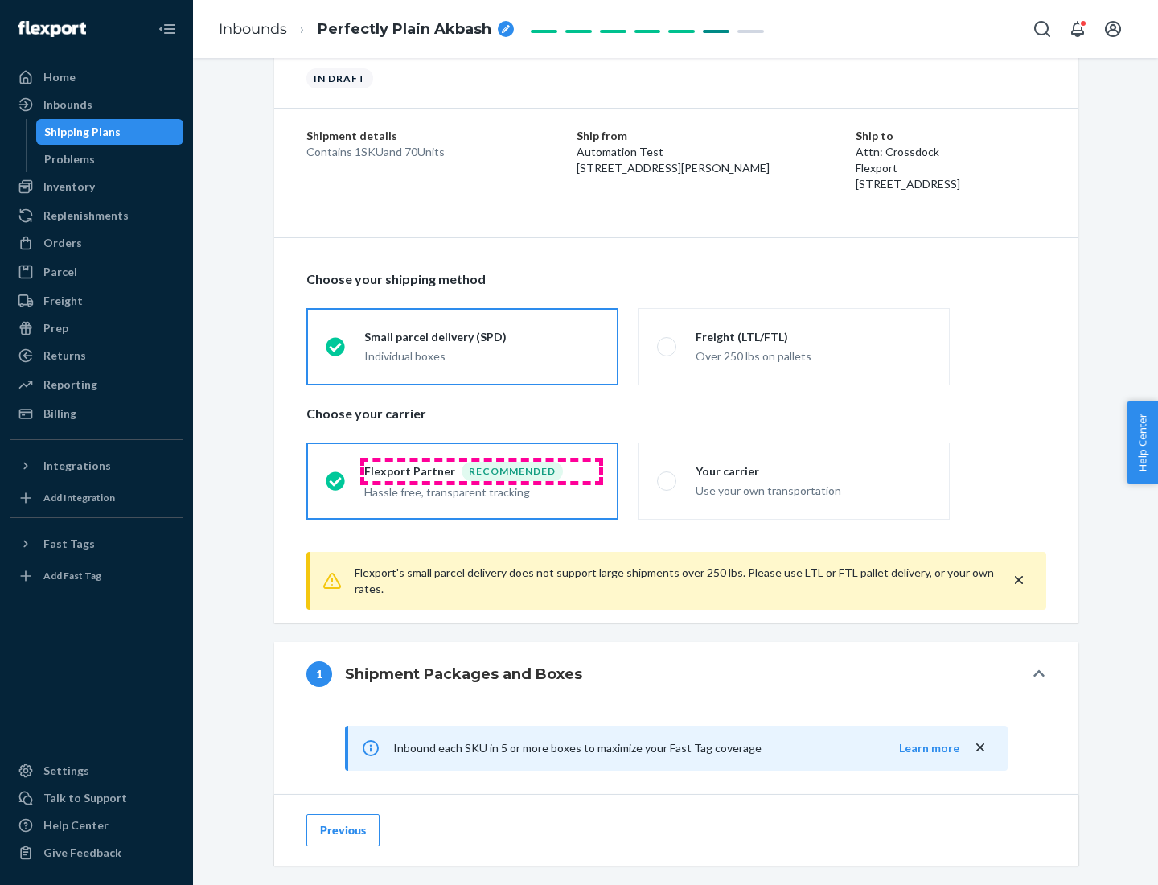
click at [482, 471] on div "Recommended" at bounding box center [512, 471] width 101 height 19
click at [336, 475] on input "Flexport Partner Recommended Hassle free, transparent tracking" at bounding box center [331, 480] width 10 height 10
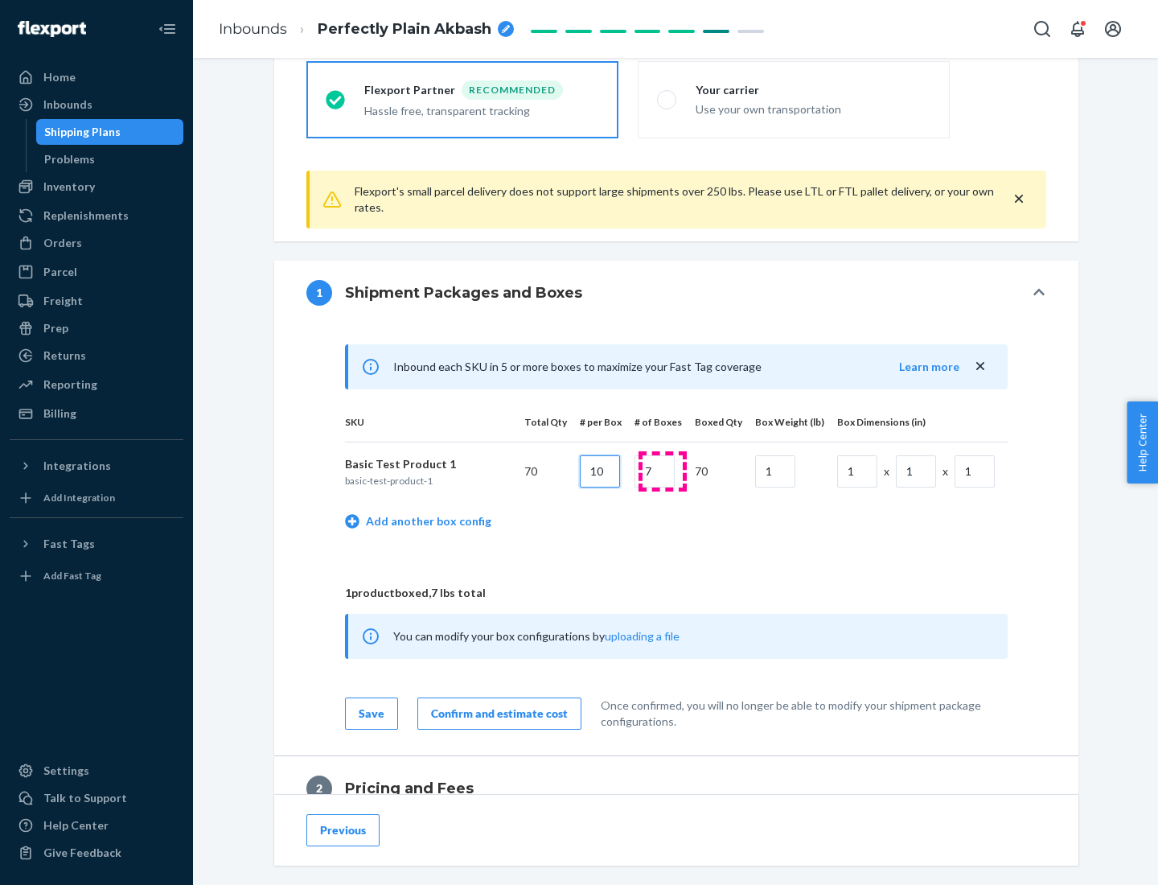
type input "10"
type input "7"
type input "1"
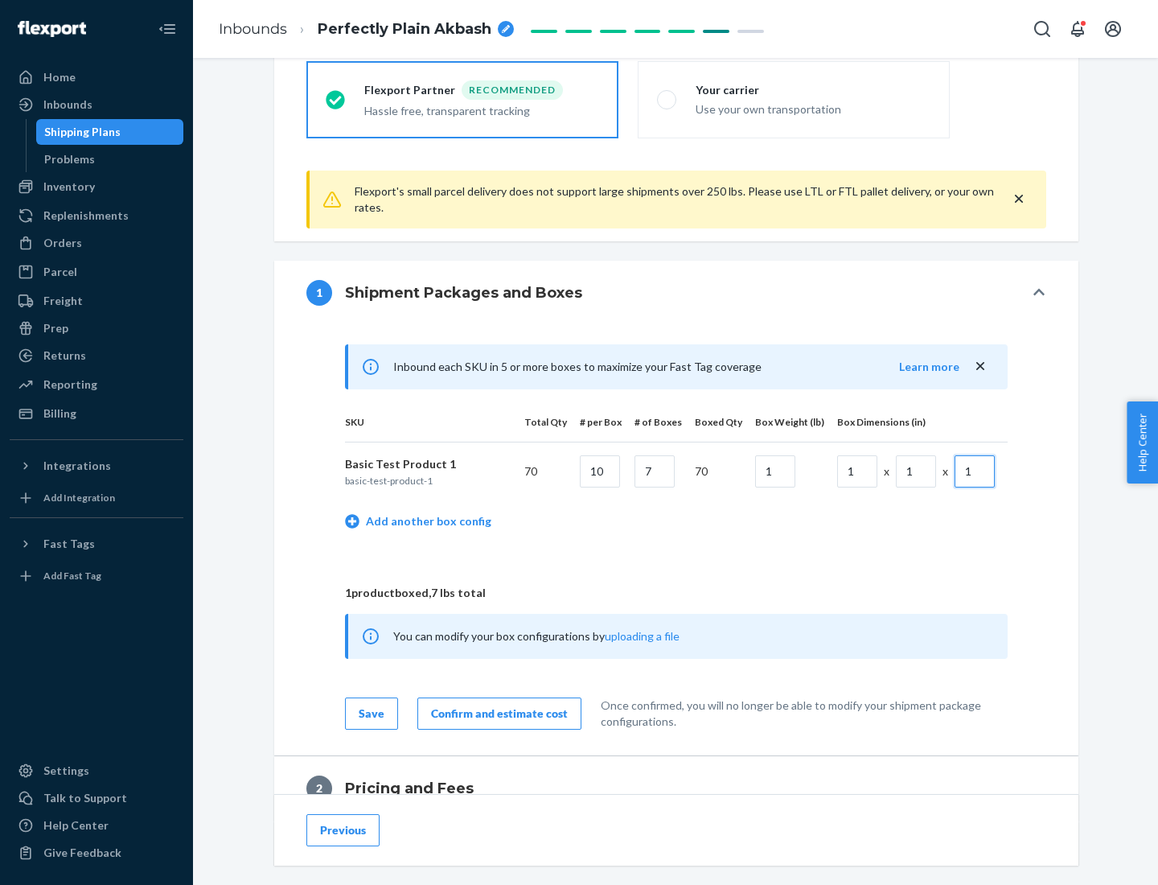
scroll to position [703, 0]
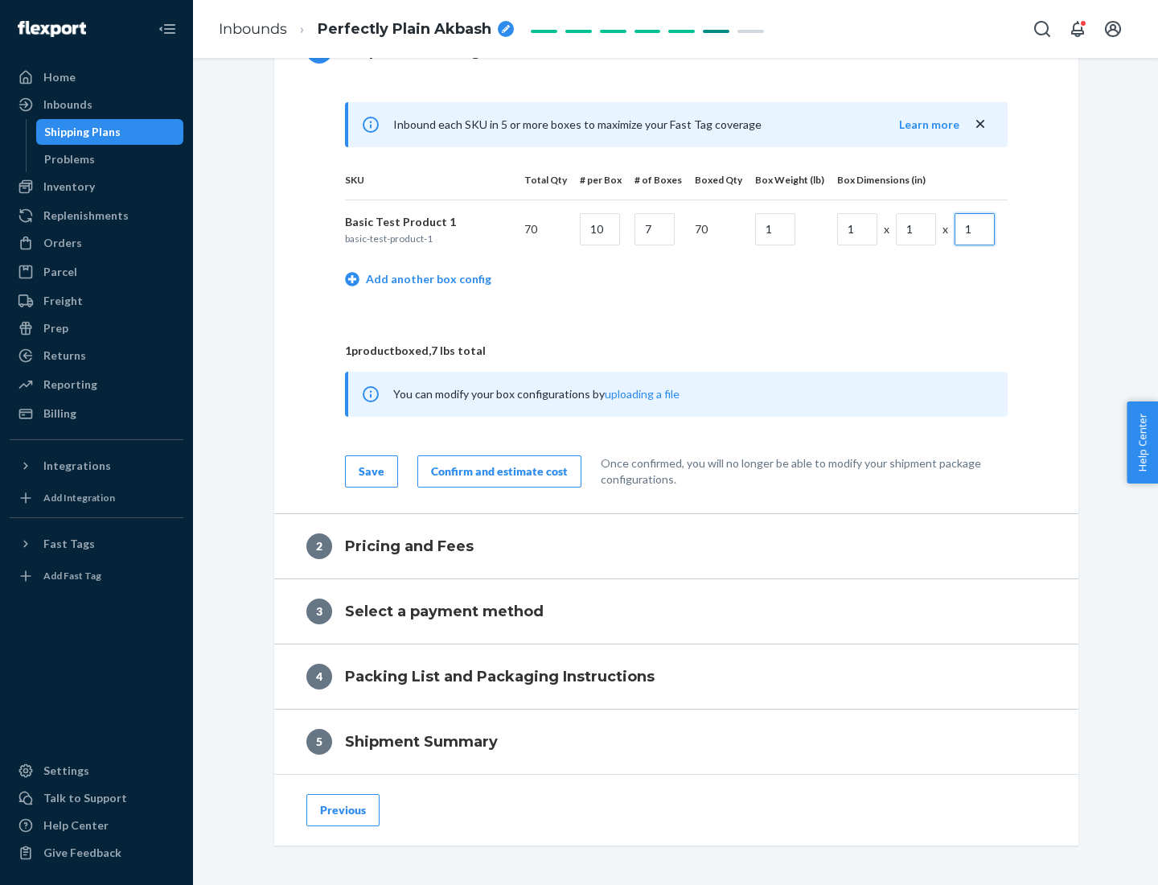
type input "1"
click at [496, 471] on div "Confirm and estimate cost" at bounding box center [499, 471] width 137 height 16
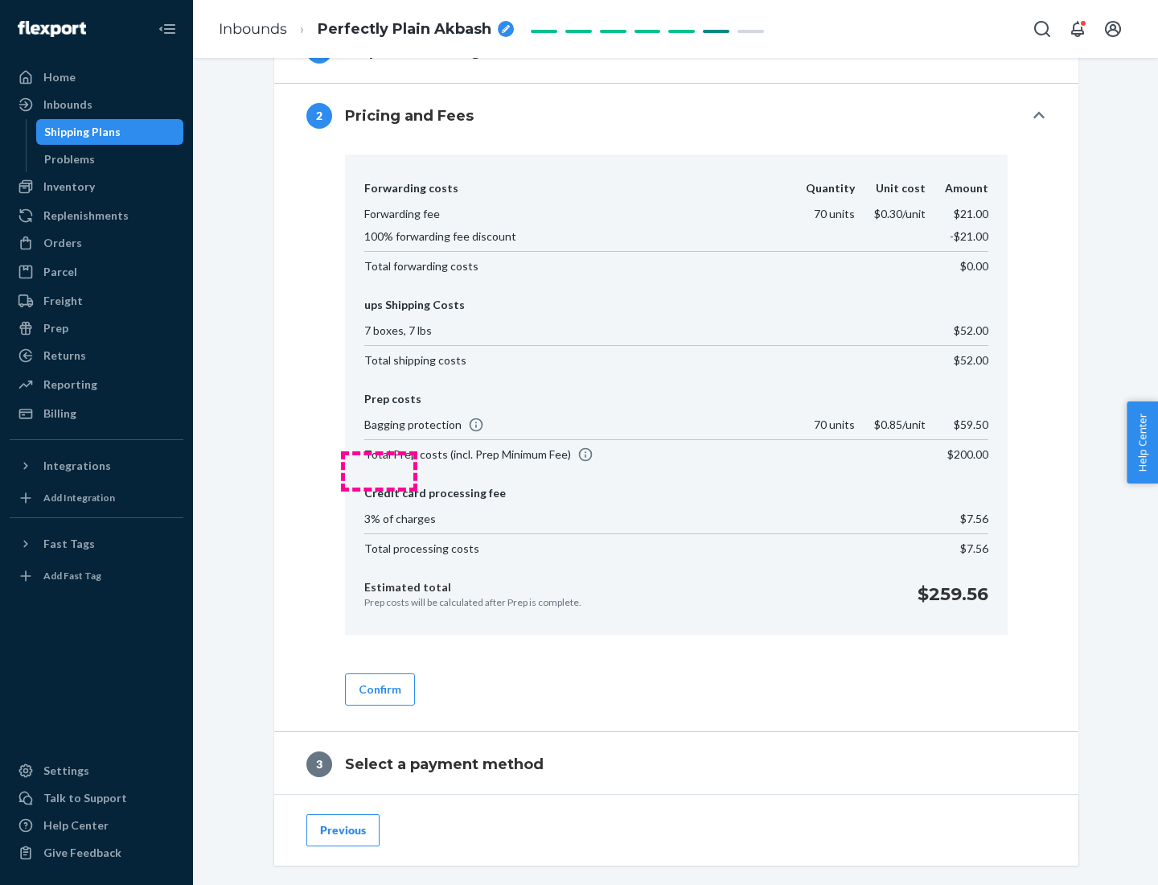
scroll to position [921, 0]
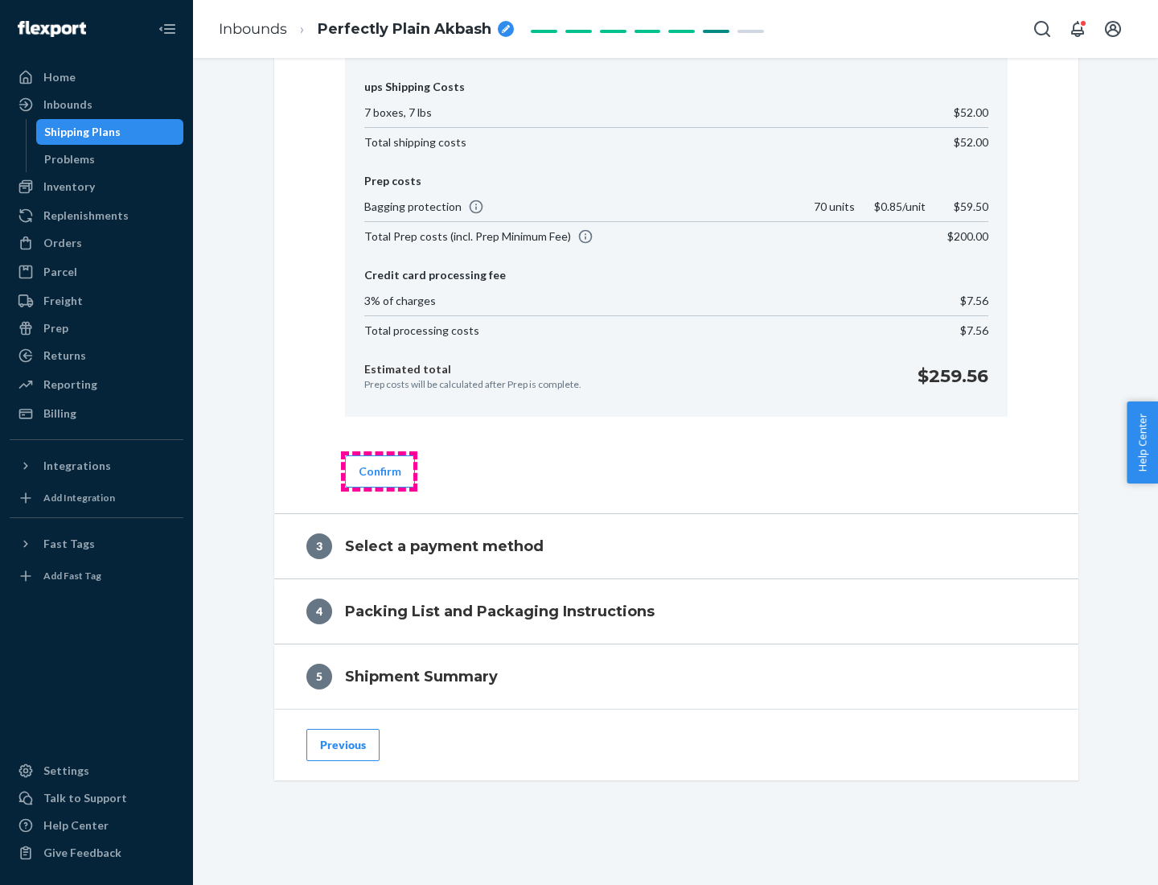
click at [379, 471] on button "Confirm" at bounding box center [380, 471] width 70 height 32
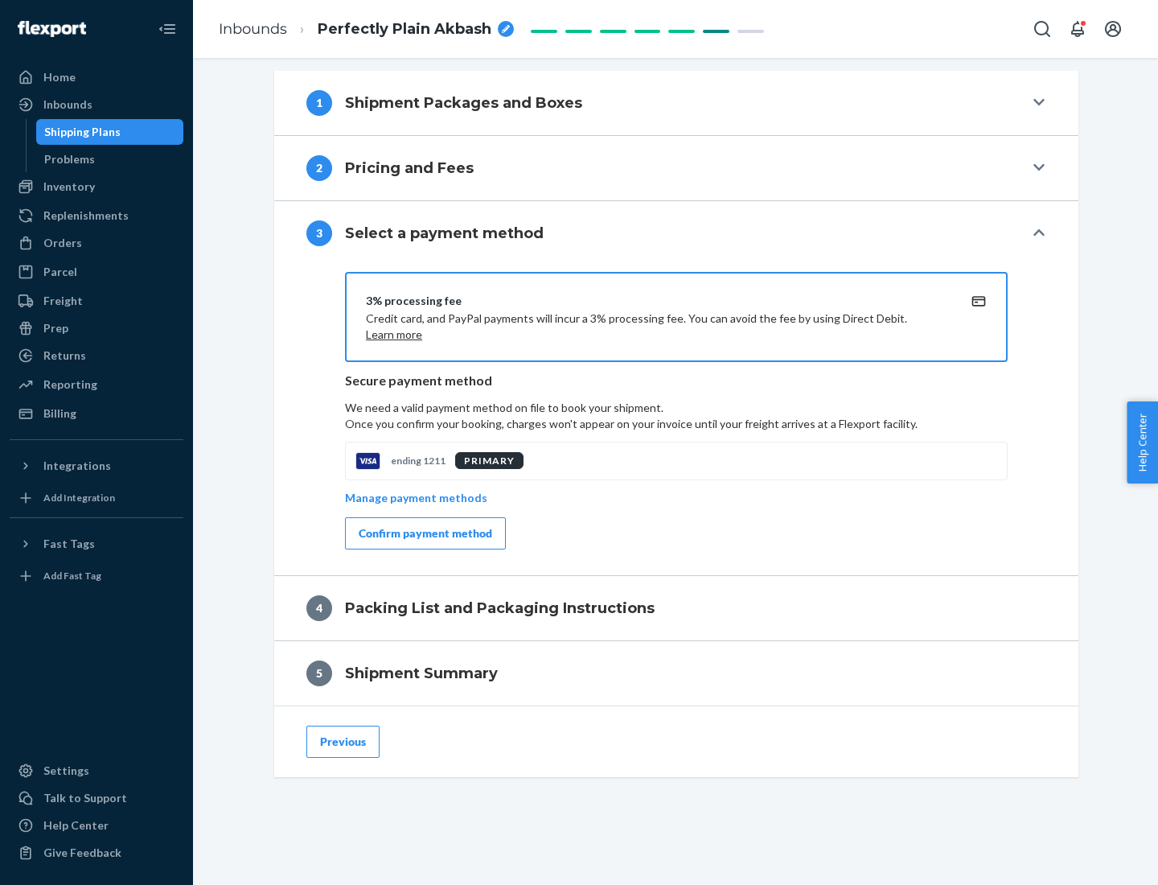
scroll to position [651, 0]
click at [424, 533] on div "Confirm payment method" at bounding box center [426, 533] width 134 height 16
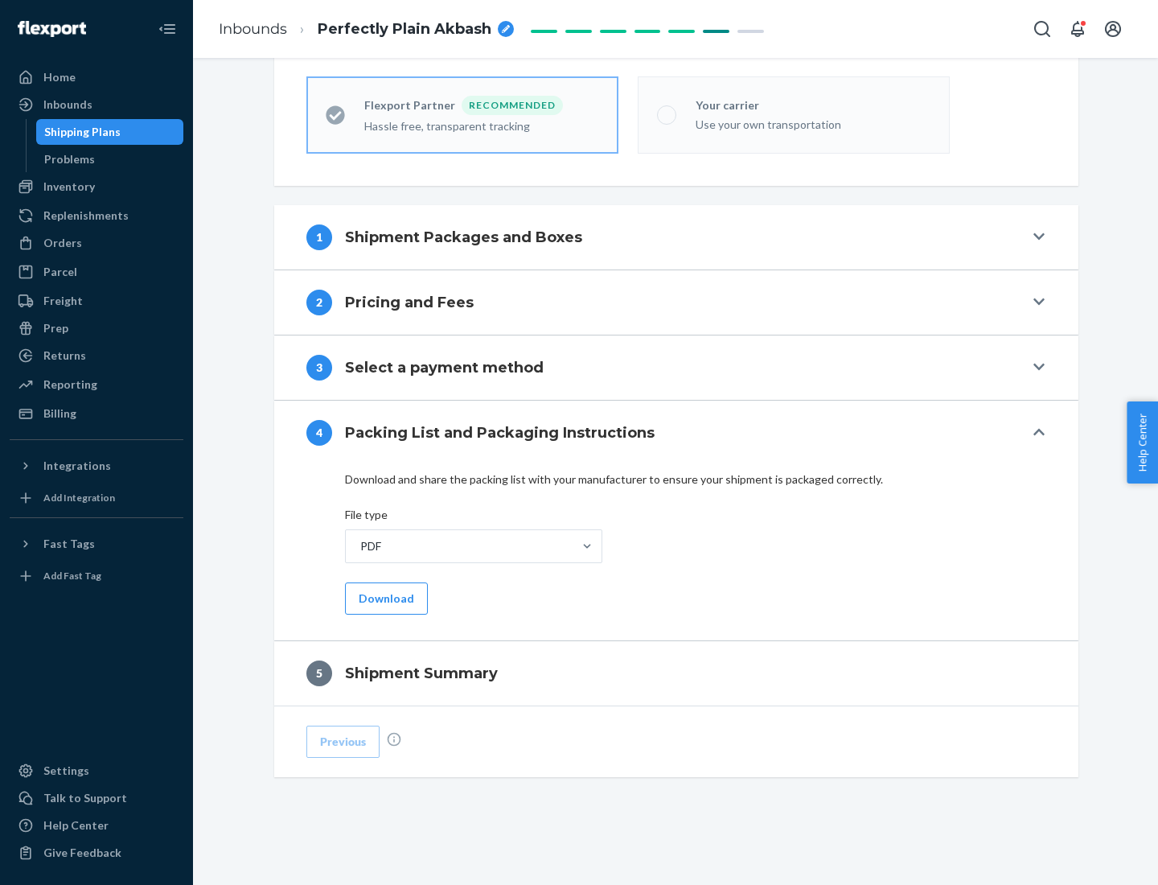
scroll to position [446, 0]
click at [384, 598] on button "Download" at bounding box center [386, 598] width 83 height 32
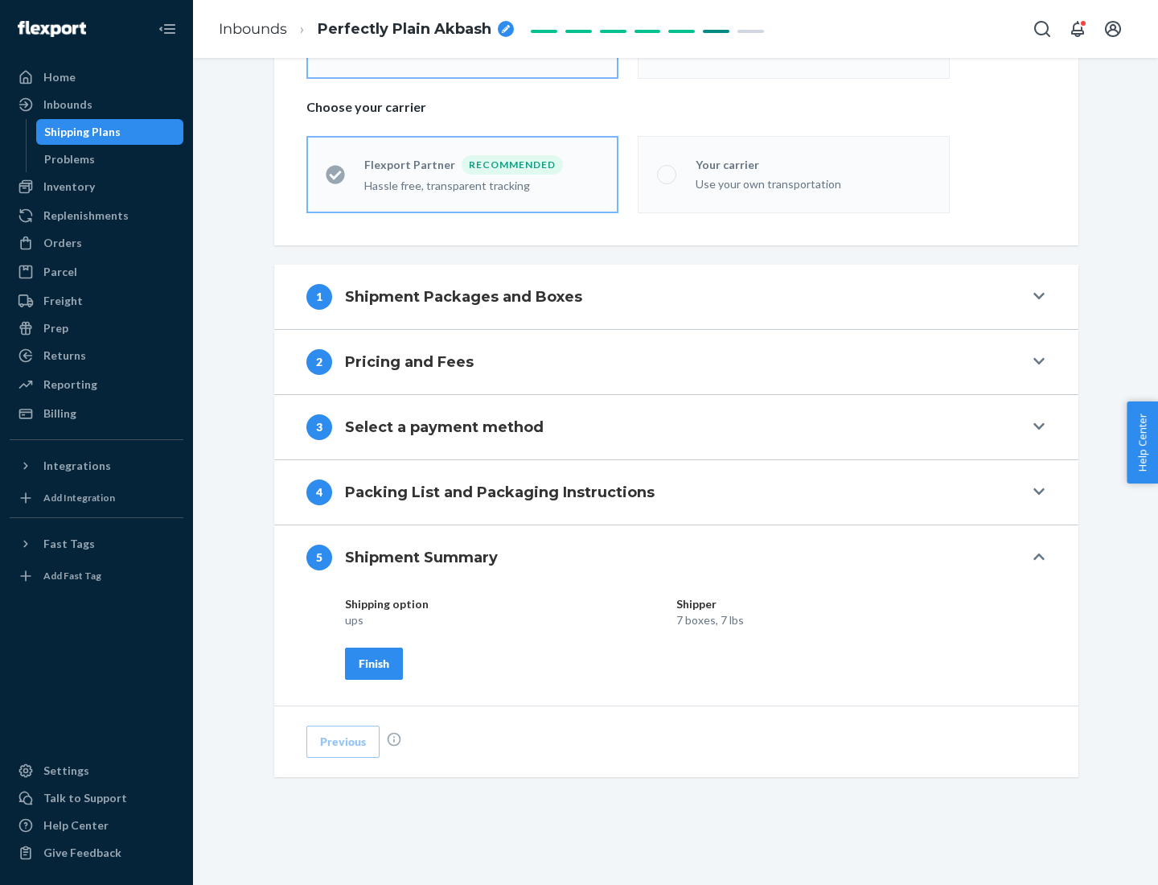
scroll to position [386, 0]
